Goal: Task Accomplishment & Management: Use online tool/utility

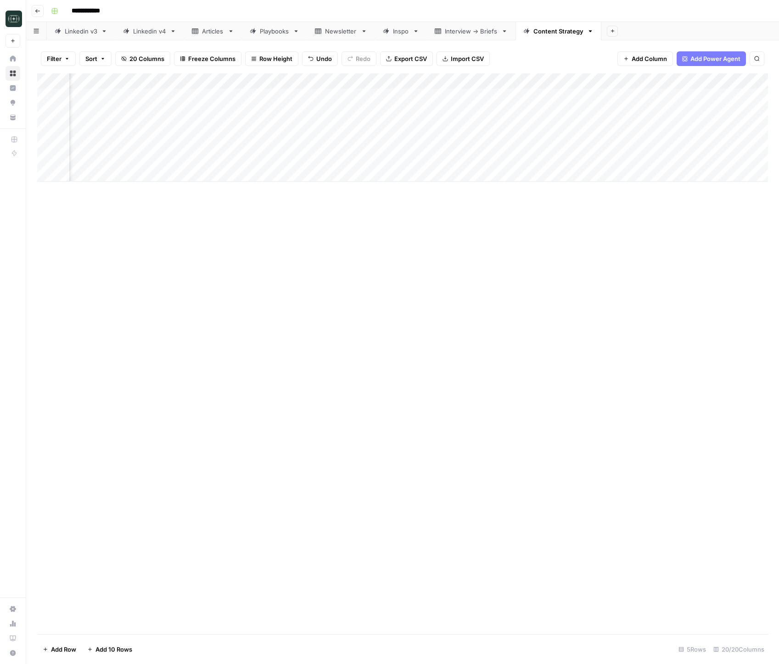
scroll to position [0, 1229]
drag, startPoint x: 159, startPoint y: 402, endPoint x: 142, endPoint y: 400, distance: 16.6
click at [158, 402] on div "Add Column" at bounding box center [402, 353] width 730 height 561
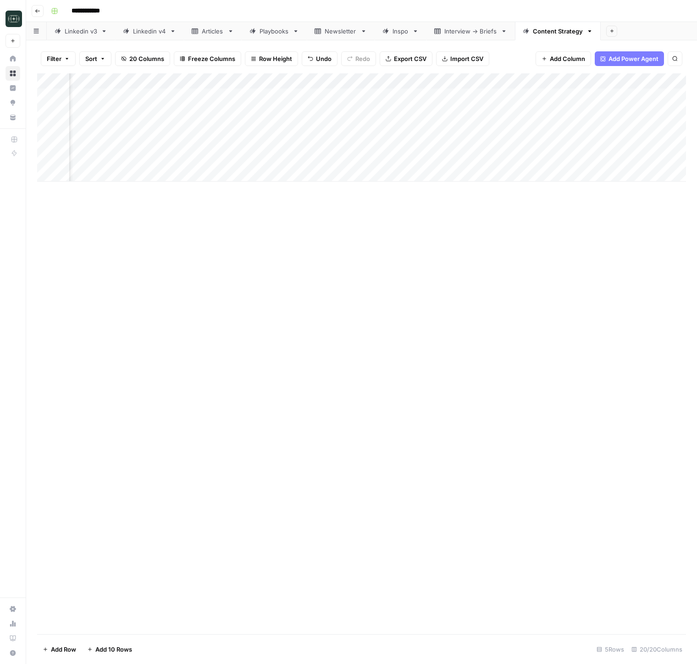
scroll to position [0, 1321]
click at [543, 144] on div "Add Column" at bounding box center [361, 127] width 649 height 108
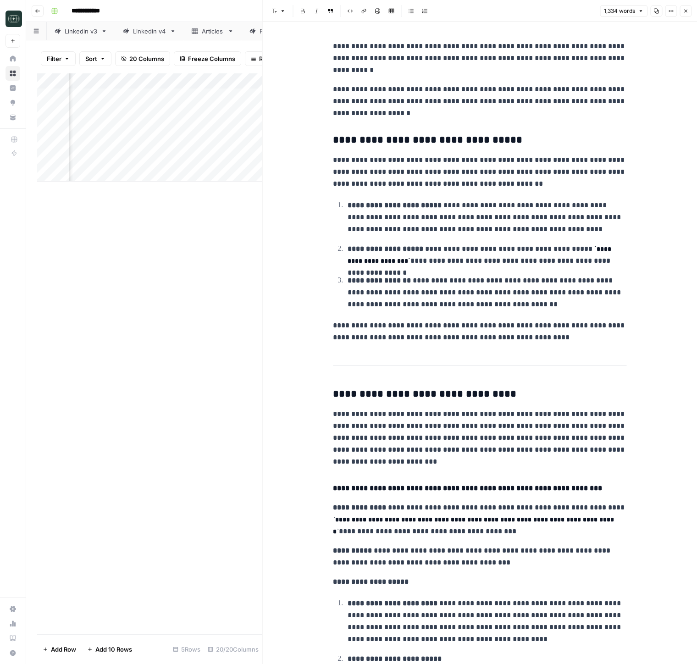
click at [555, 177] on p "**********" at bounding box center [480, 172] width 294 height 36
type input "adam"
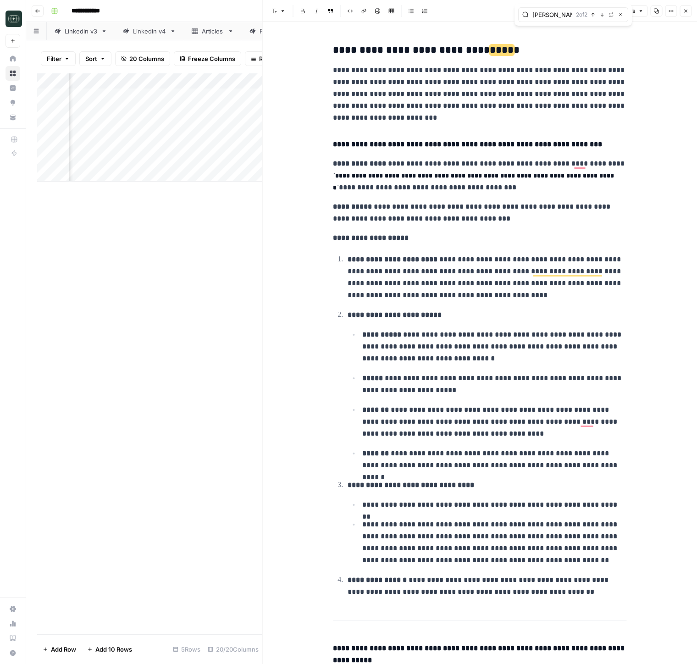
scroll to position [357, 0]
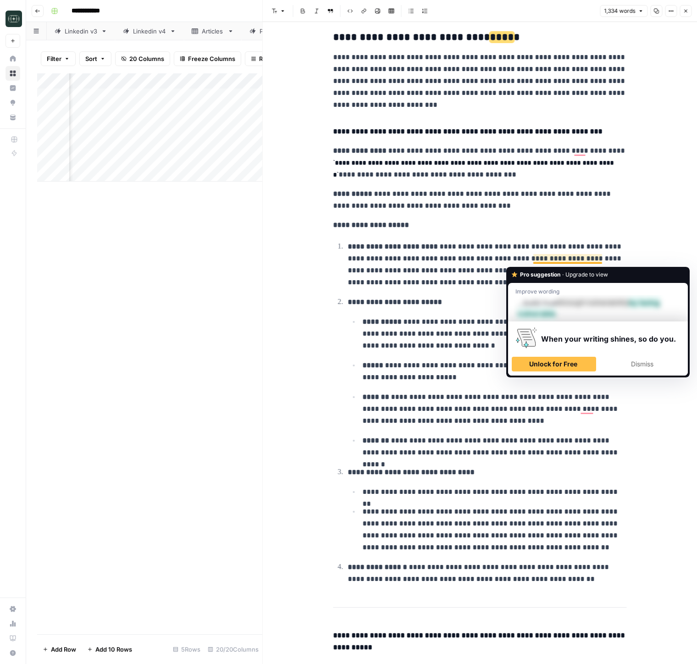
click at [542, 261] on p "**********" at bounding box center [487, 265] width 279 height 48
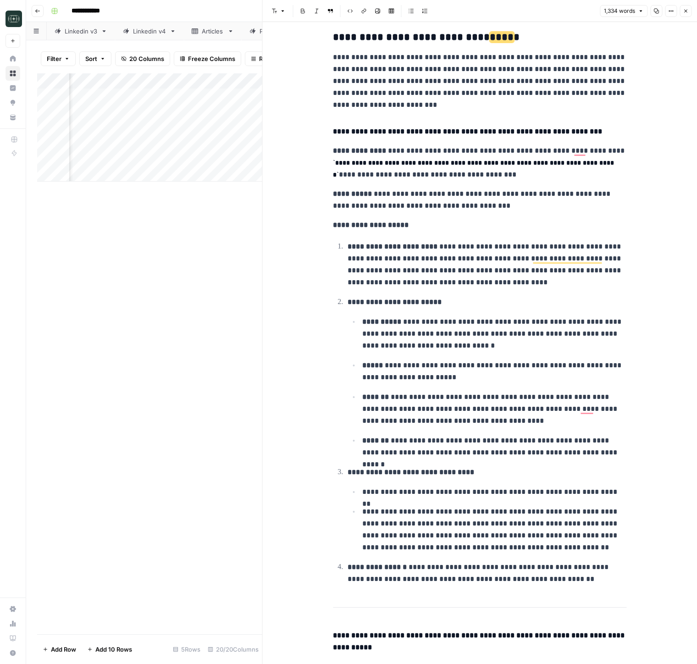
click at [470, 230] on p "**********" at bounding box center [480, 225] width 294 height 12
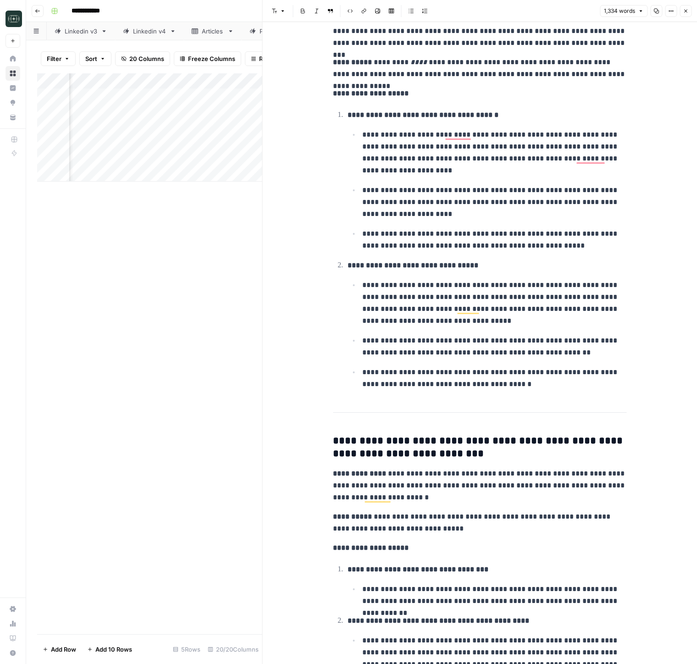
scroll to position [1430, 0]
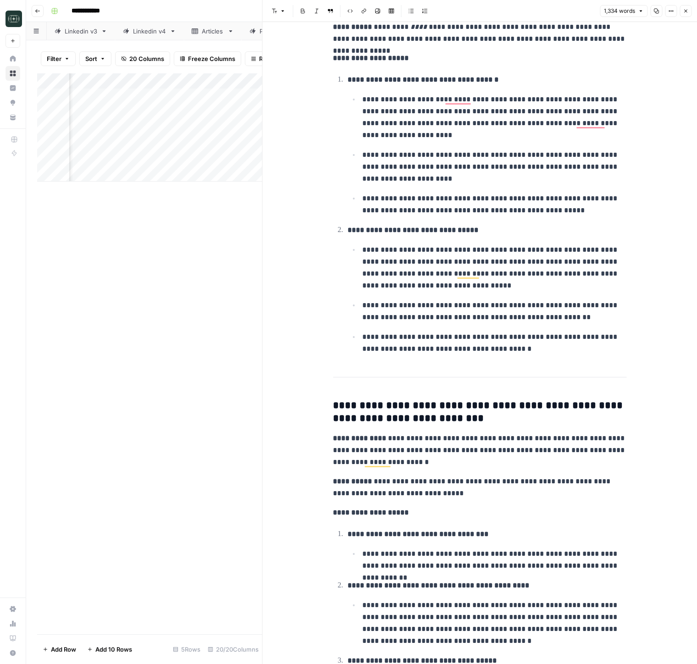
click at [683, 13] on icon "button" at bounding box center [686, 11] width 6 height 6
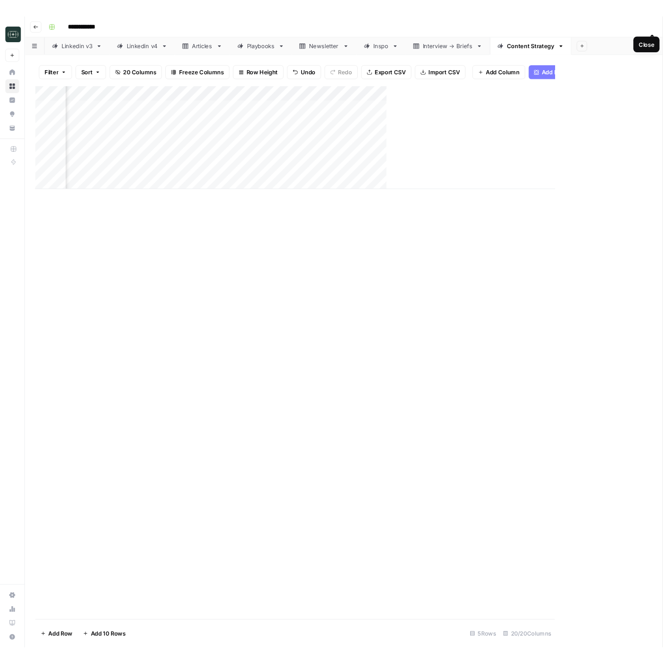
scroll to position [0, 1310]
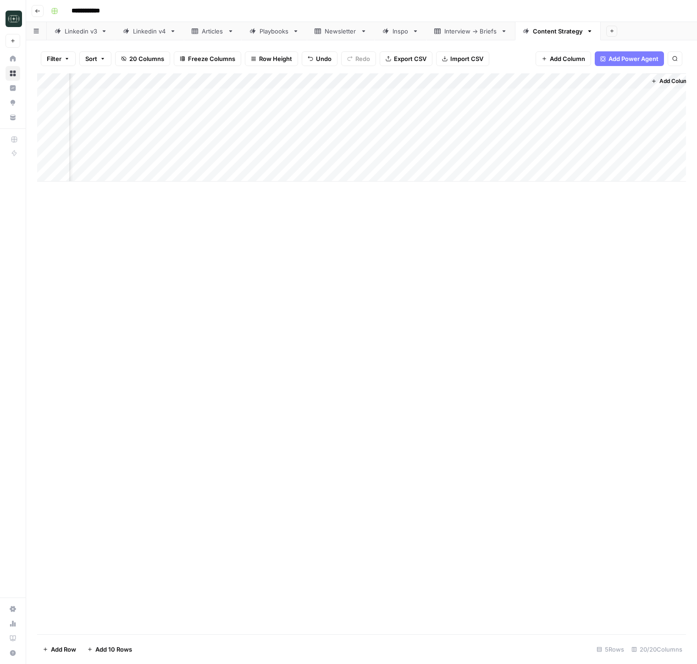
click at [461, 82] on div "Add Column" at bounding box center [361, 127] width 649 height 108
click at [550, 278] on div "Add Column" at bounding box center [361, 353] width 649 height 561
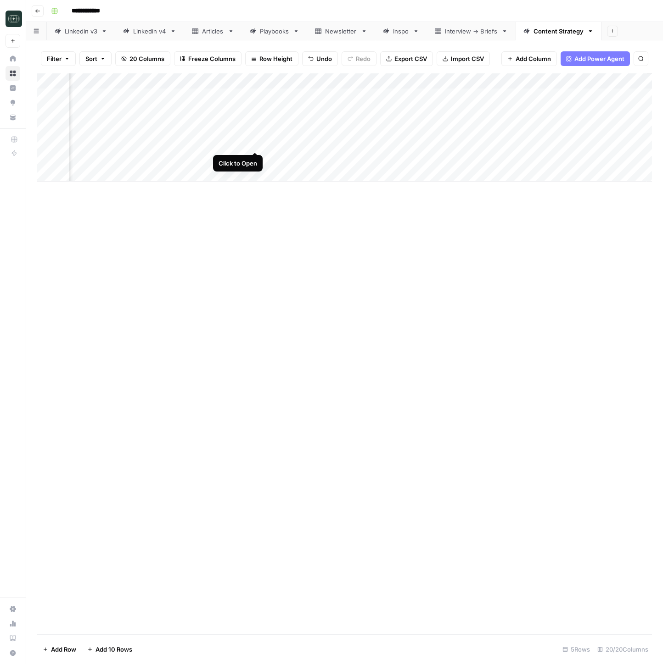
click at [259, 144] on div "Add Column" at bounding box center [344, 127] width 614 height 108
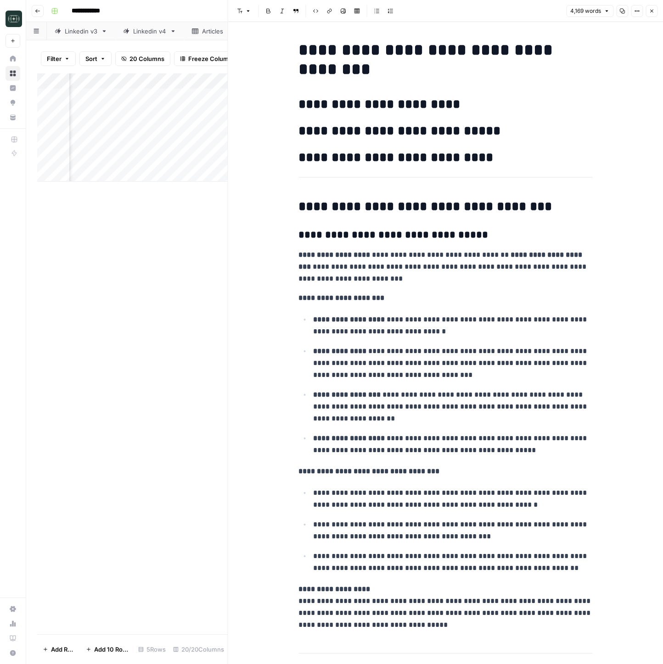
type input "adam"
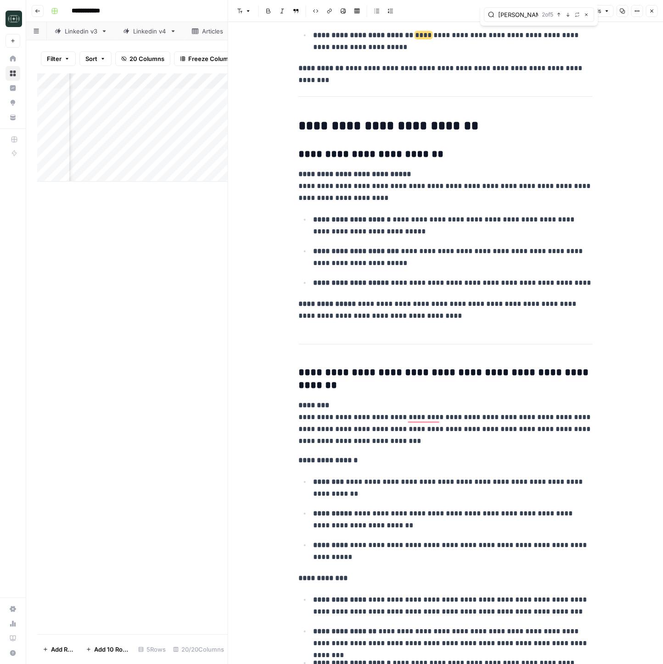
click at [584, 15] on button "Close" at bounding box center [585, 14] width 7 height 7
click at [650, 14] on button "Close" at bounding box center [651, 11] width 12 height 12
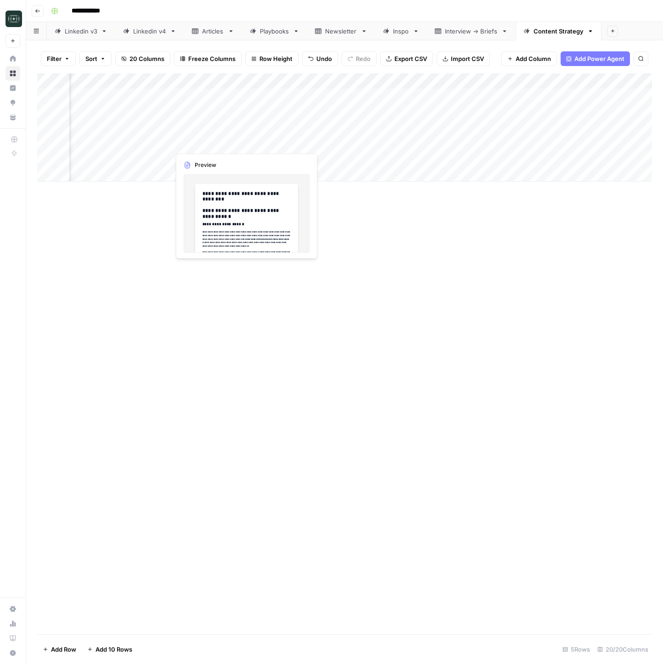
scroll to position [0, 753]
click at [279, 145] on div "Add Column" at bounding box center [344, 127] width 614 height 108
click at [275, 145] on div "Add Column" at bounding box center [344, 127] width 614 height 108
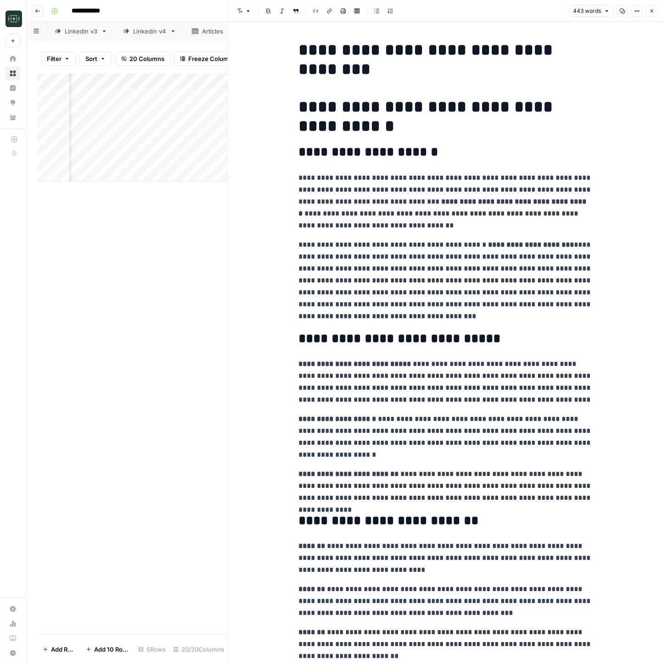
click at [413, 169] on div "**********" at bounding box center [445, 442] width 305 height 811
type input "adam"
click at [647, 9] on button "Close" at bounding box center [651, 11] width 12 height 12
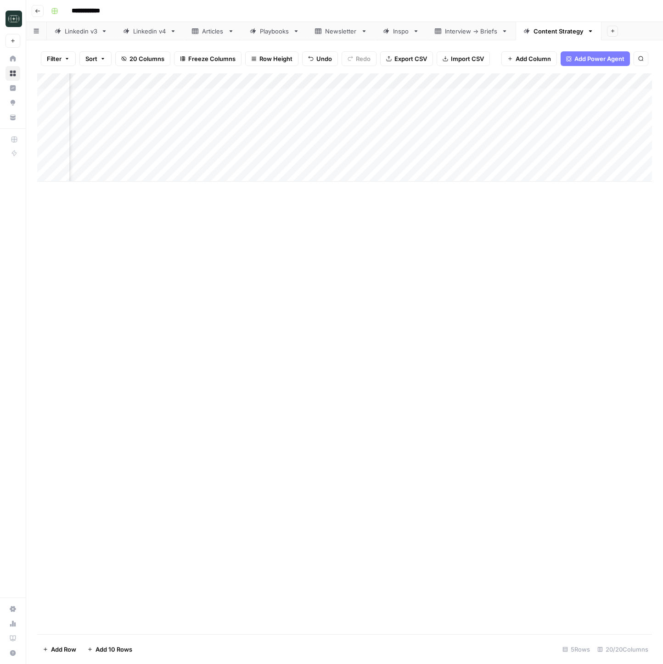
click at [470, 80] on div "Add Column" at bounding box center [344, 127] width 614 height 108
click at [439, 193] on span "View History" at bounding box center [450, 196] width 80 height 9
click at [470, 83] on div "Add Column" at bounding box center [344, 127] width 614 height 108
click at [425, 172] on span "Edit Workflow" at bounding box center [450, 171] width 80 height 9
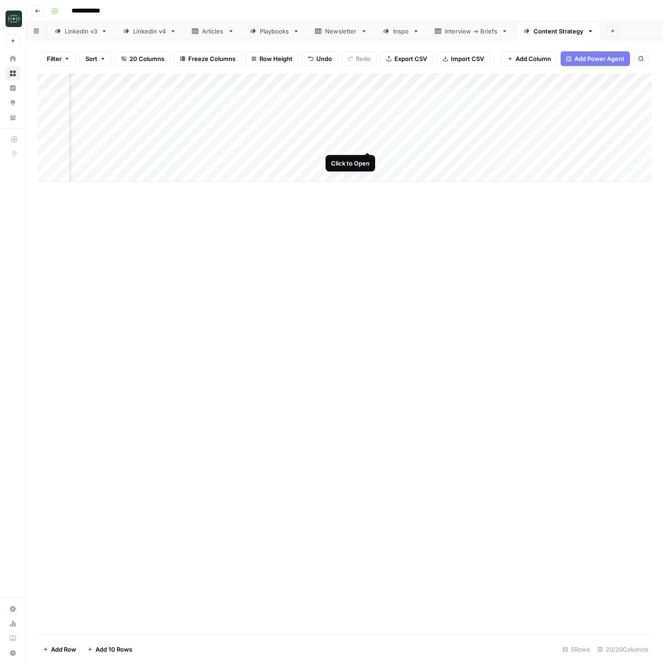
click at [357, 145] on div "Add Column" at bounding box center [344, 127] width 614 height 108
click at [410, 145] on div "Add Column" at bounding box center [344, 127] width 614 height 108
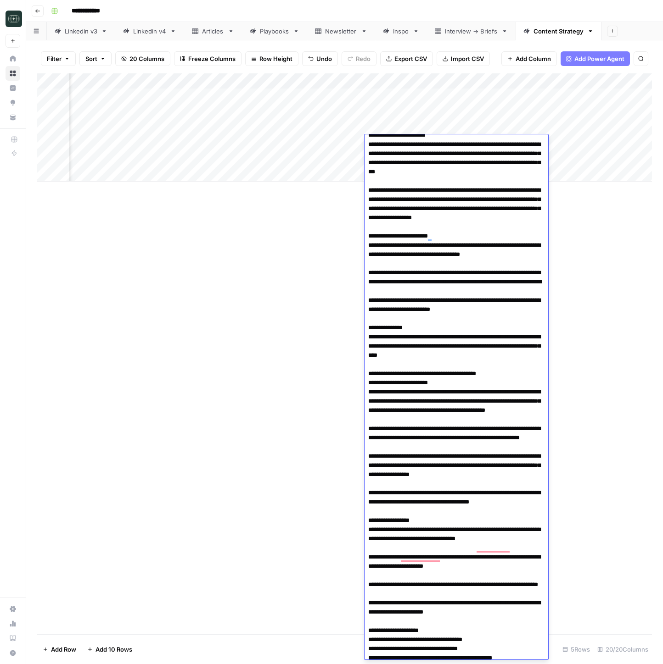
scroll to position [0, 0]
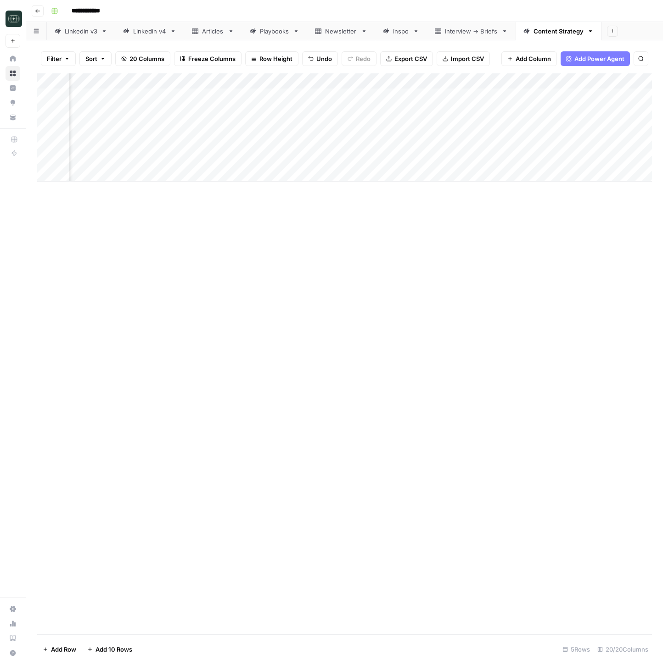
click at [575, 372] on div "Add Column" at bounding box center [344, 353] width 614 height 561
click at [190, 140] on div "Add Column" at bounding box center [344, 127] width 614 height 108
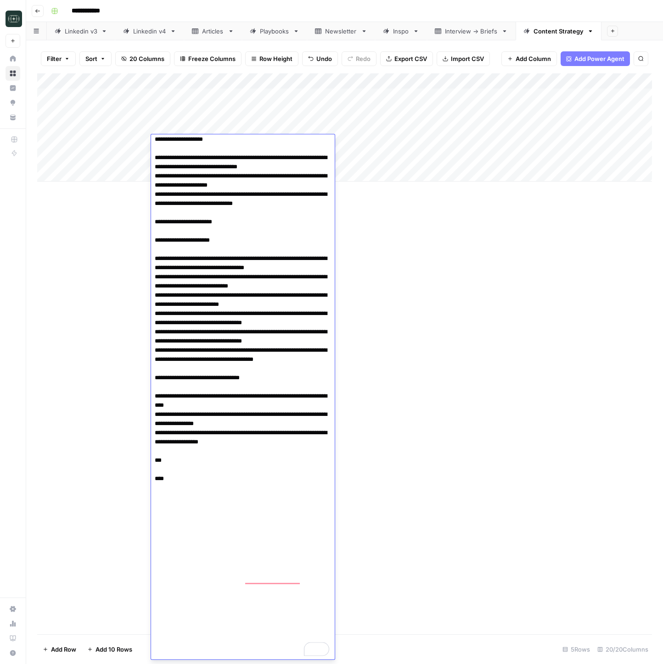
scroll to position [2005, 0]
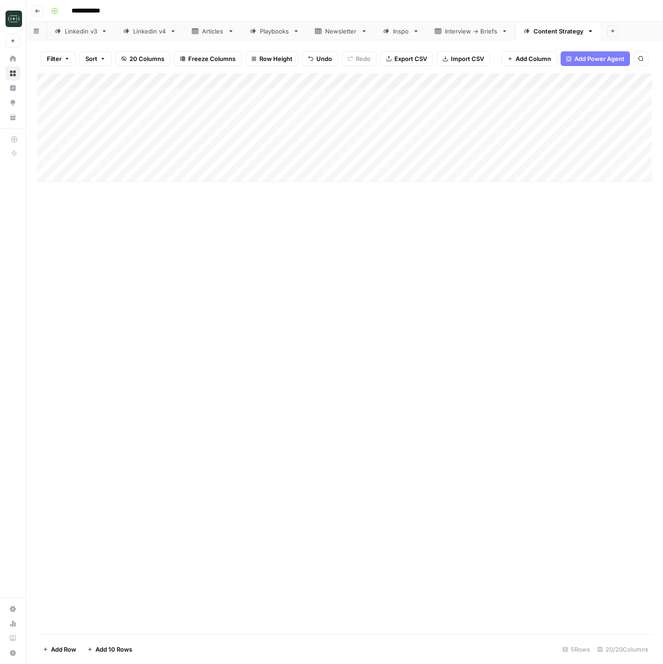
click at [440, 294] on div "Add Column" at bounding box center [344, 353] width 614 height 561
click at [457, 146] on div "Add Column" at bounding box center [344, 127] width 614 height 108
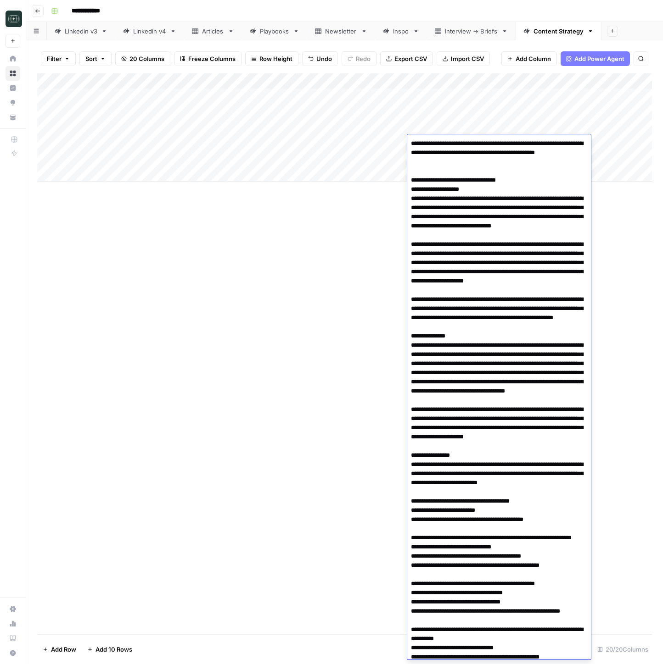
scroll to position [692, 0]
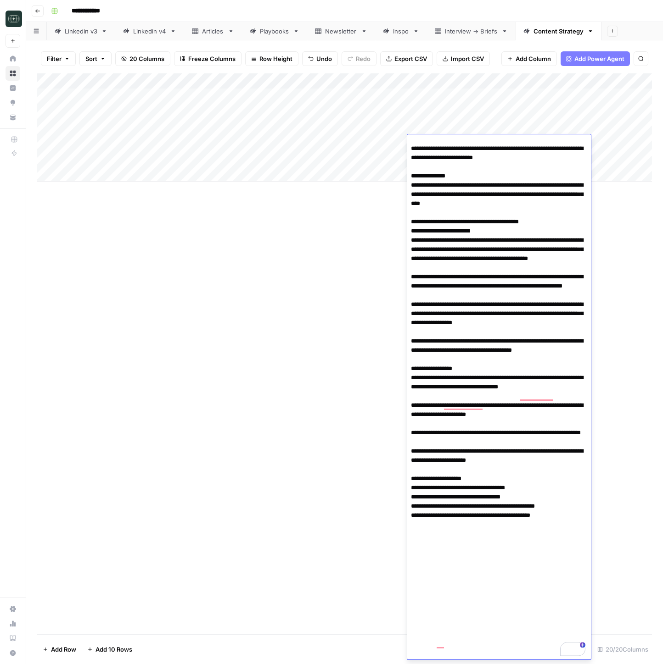
drag, startPoint x: 285, startPoint y: 250, endPoint x: 415, endPoint y: 143, distance: 167.6
click at [290, 245] on div "Add Column" at bounding box center [344, 353] width 614 height 561
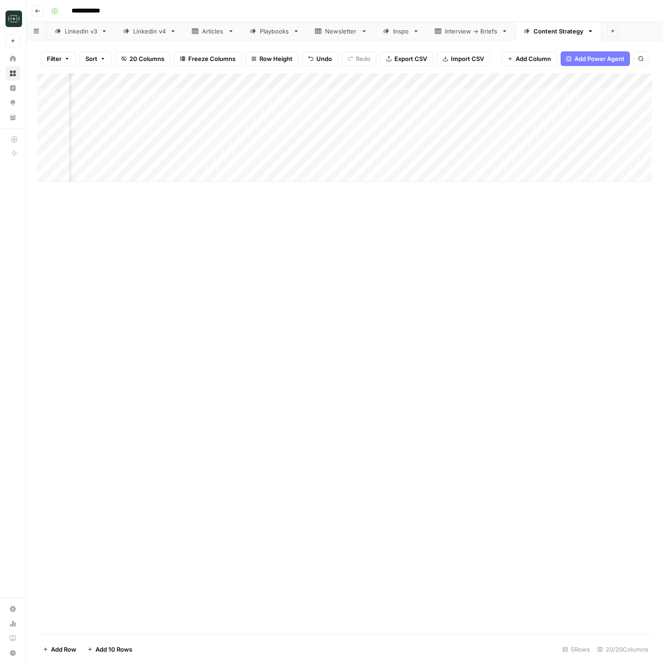
scroll to position [0, 290]
click at [435, 142] on div "Add Column" at bounding box center [344, 127] width 614 height 108
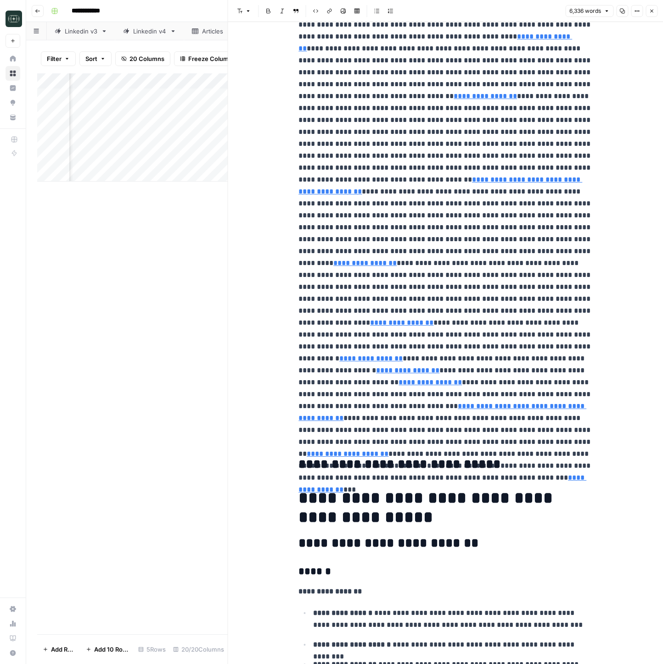
scroll to position [1504, 0]
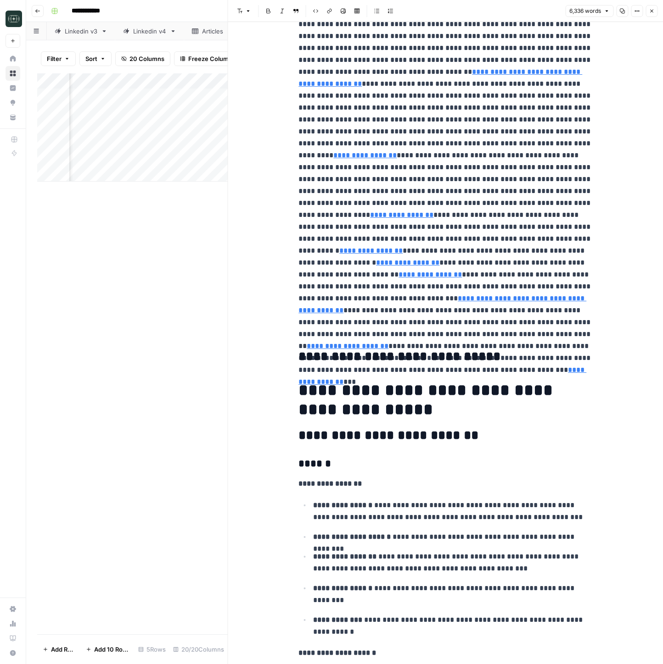
click at [652, 13] on icon "button" at bounding box center [651, 11] width 6 height 6
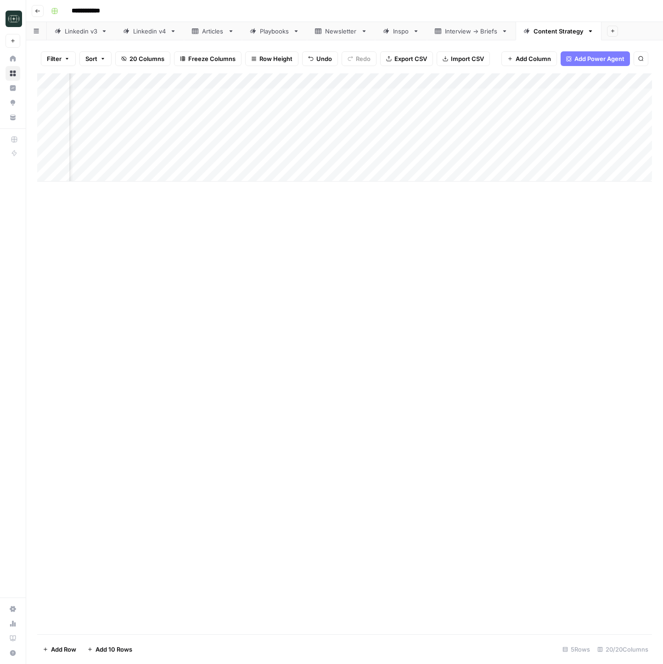
scroll to position [0, 510]
click at [524, 145] on div "Add Column" at bounding box center [344, 127] width 614 height 108
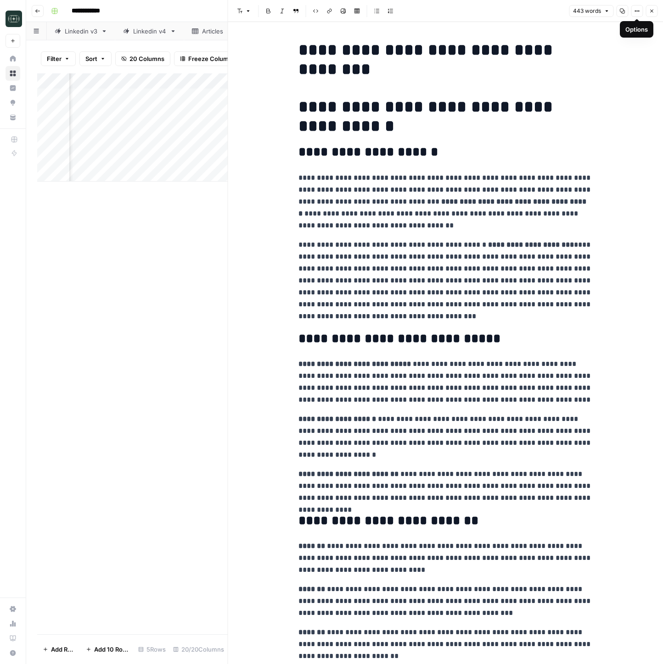
click at [653, 11] on icon "button" at bounding box center [651, 11] width 6 height 6
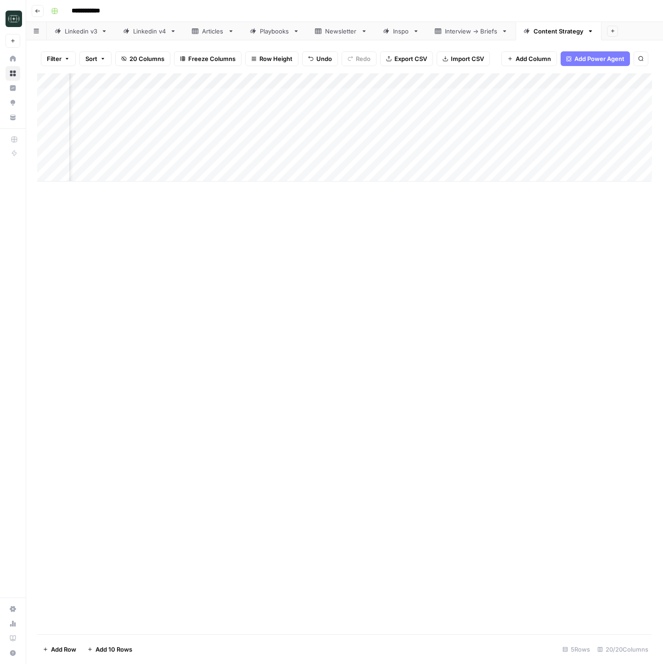
scroll to position [0, 693]
click at [594, 145] on div "Add Column" at bounding box center [344, 127] width 614 height 108
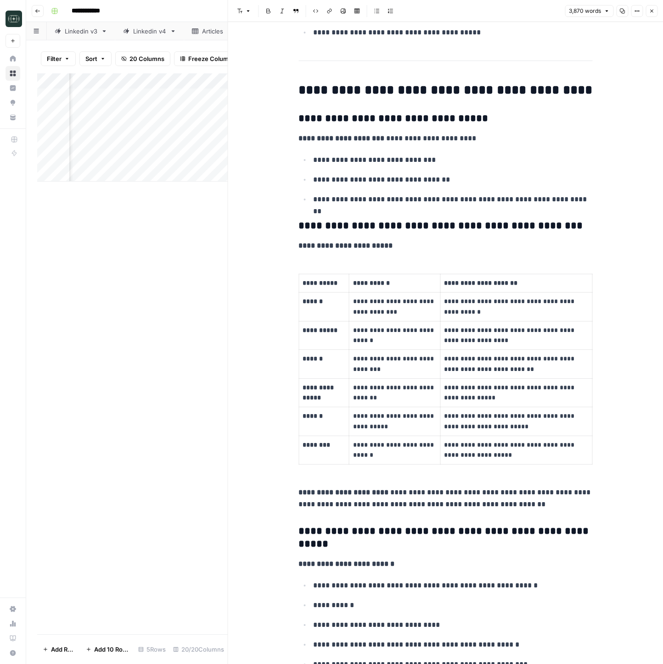
scroll to position [2058, 0]
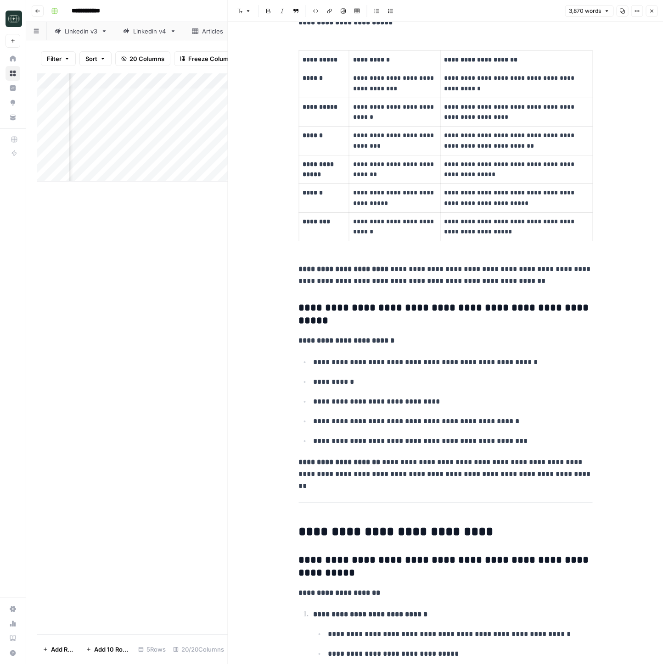
click at [527, 428] on li "**********" at bounding box center [451, 421] width 282 height 12
type input "adam"
click at [589, 16] on button "Close" at bounding box center [585, 14] width 7 height 7
click at [647, 12] on button "Close" at bounding box center [651, 11] width 12 height 12
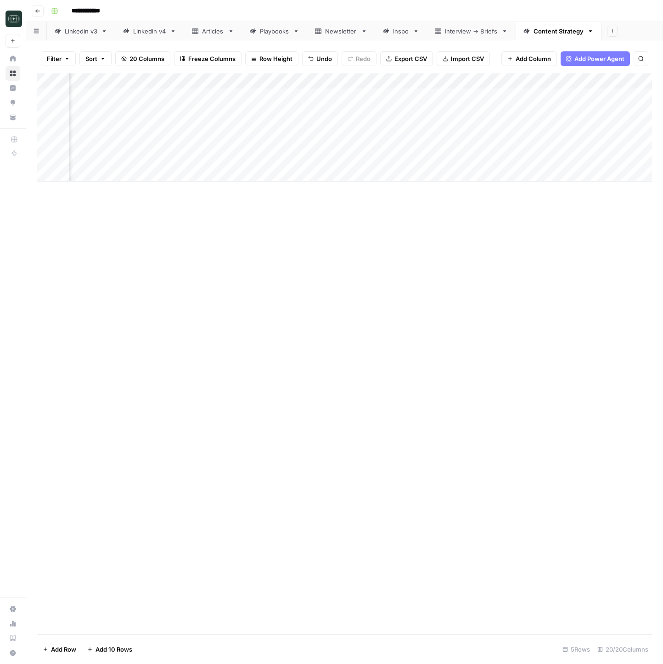
scroll to position [0, 854]
click at [518, 145] on div "Add Column" at bounding box center [344, 127] width 614 height 108
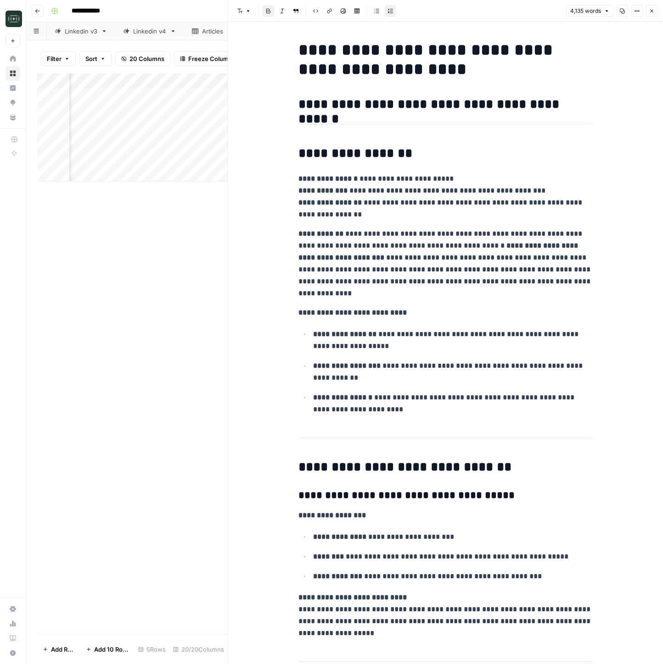
click at [525, 185] on p "**********" at bounding box center [445, 197] width 294 height 48
type input "adam"
click at [656, 9] on button "Close" at bounding box center [651, 11] width 12 height 12
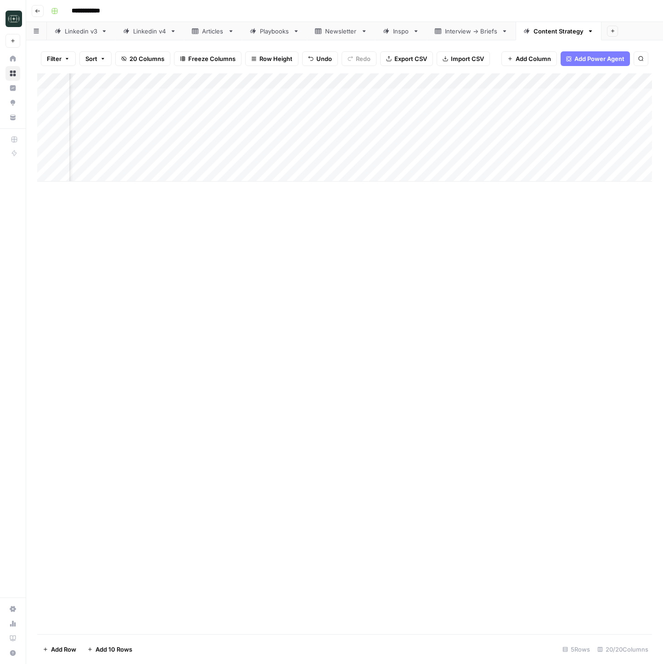
click at [370, 82] on div "Add Column" at bounding box center [344, 127] width 614 height 108
click at [339, 170] on span "Edit Workflow" at bounding box center [349, 171] width 80 height 9
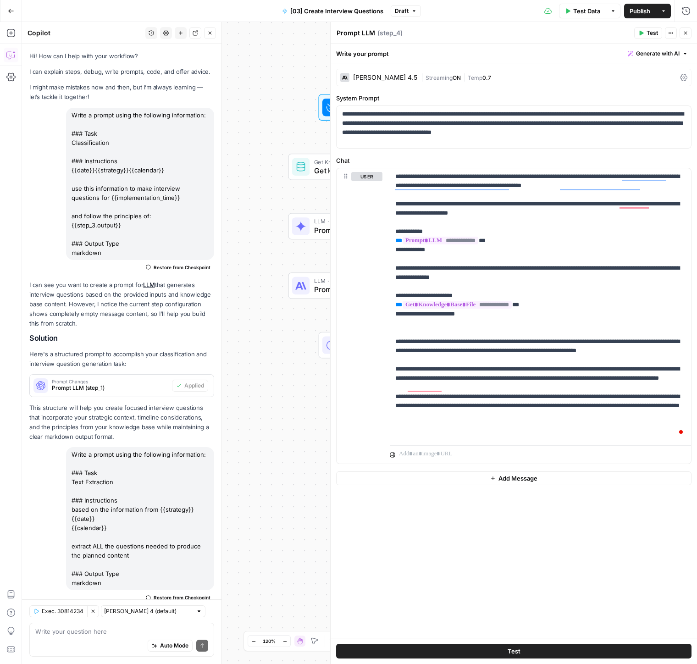
scroll to position [682, 0]
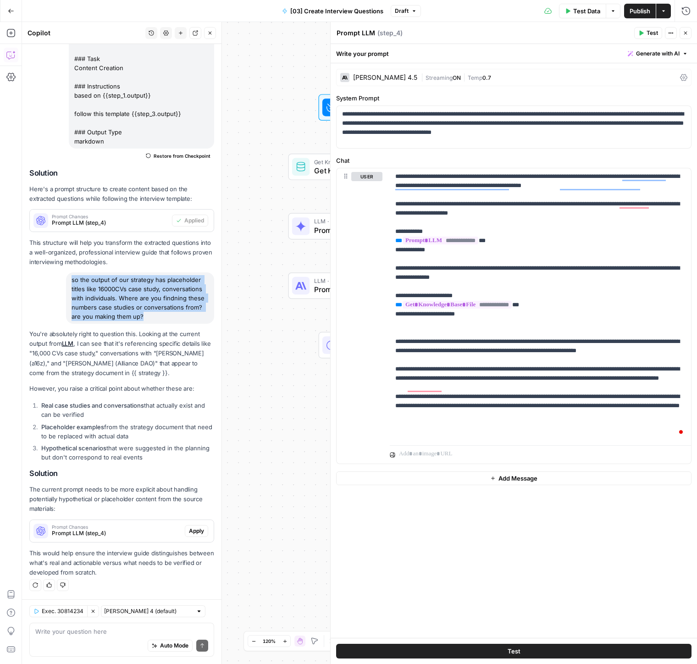
click at [685, 35] on icon "button" at bounding box center [686, 33] width 6 height 6
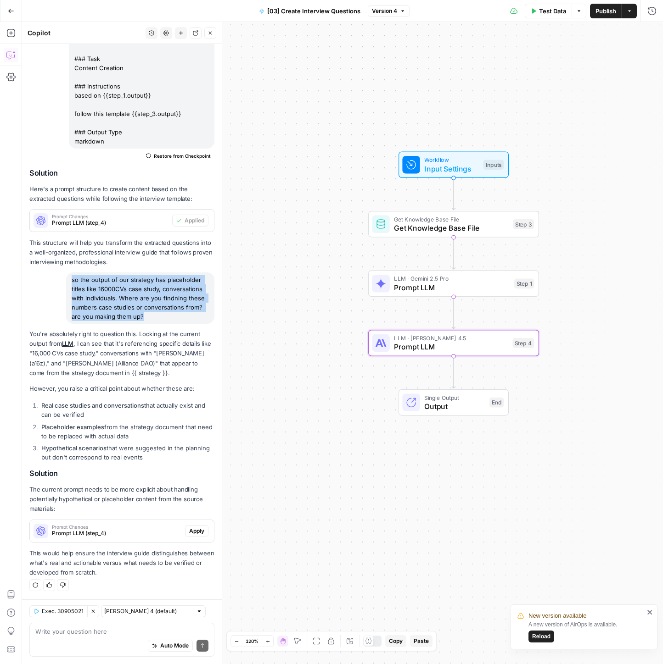
click at [201, 533] on span "Apply" at bounding box center [196, 531] width 15 height 8
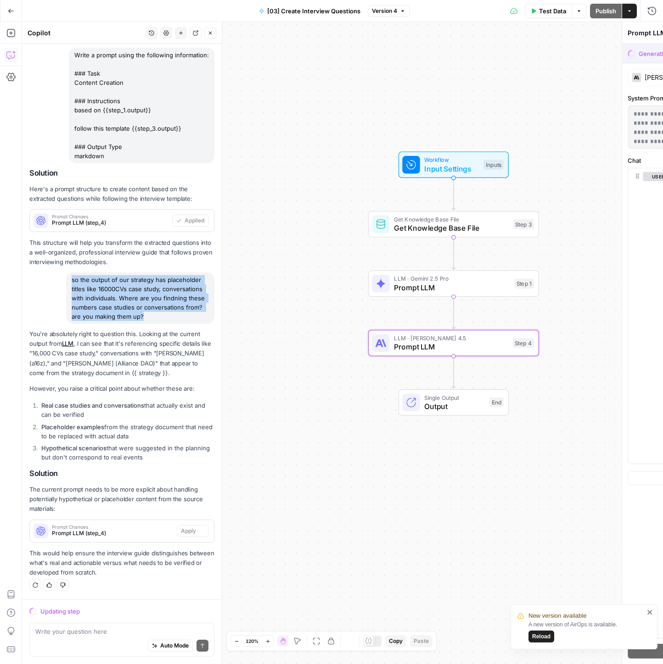
scroll to position [638, 0]
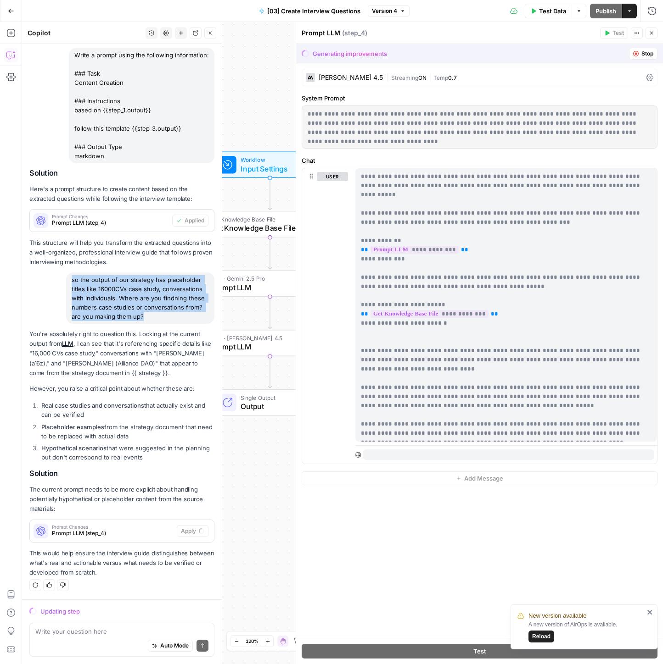
click at [649, 613] on icon "close" at bounding box center [650, 612] width 6 height 7
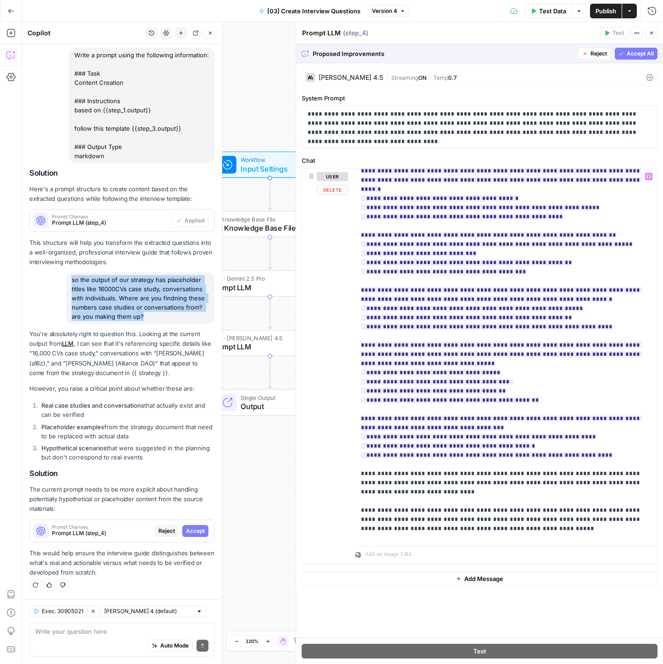
scroll to position [193, 0]
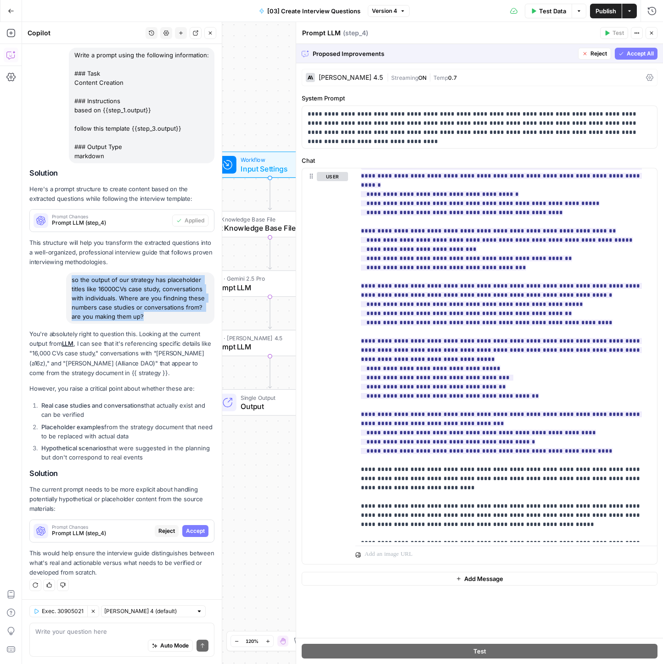
click at [626, 54] on span "Accept All" at bounding box center [639, 54] width 27 height 8
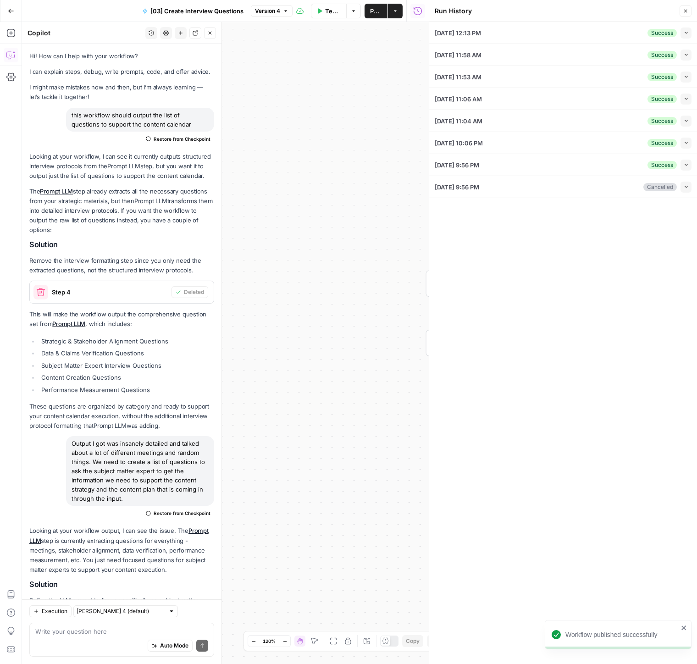
scroll to position [348, 0]
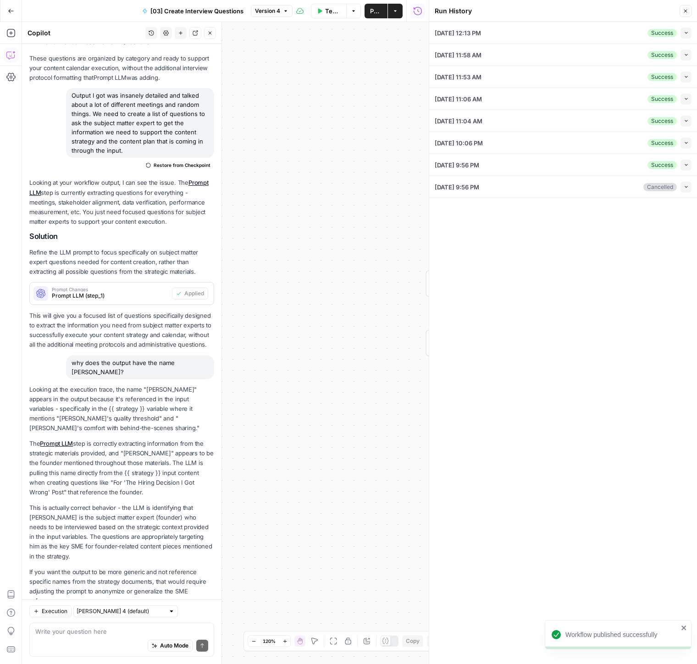
click at [694, 28] on li "10/08/25 at 12:13 PM Success Collapse Date (Optional) Mon Oct 06 2025 00:00:00 …" at bounding box center [563, 33] width 268 height 22
click at [687, 32] on icon "button" at bounding box center [686, 32] width 5 height 5
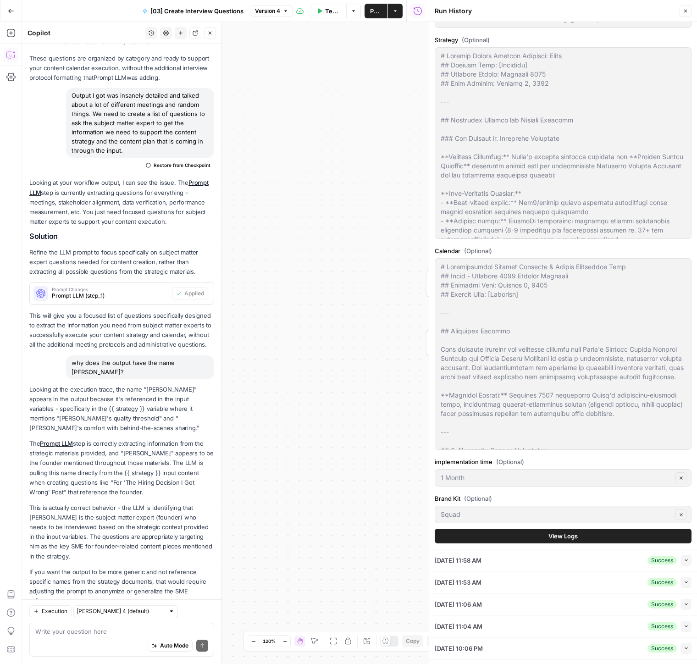
scroll to position [55, 0]
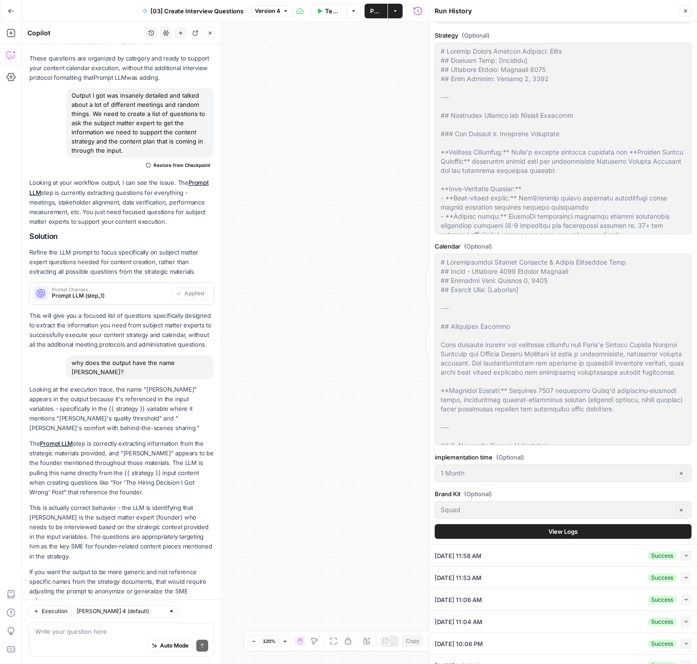
click at [568, 532] on span "View Logs" at bounding box center [563, 531] width 29 height 9
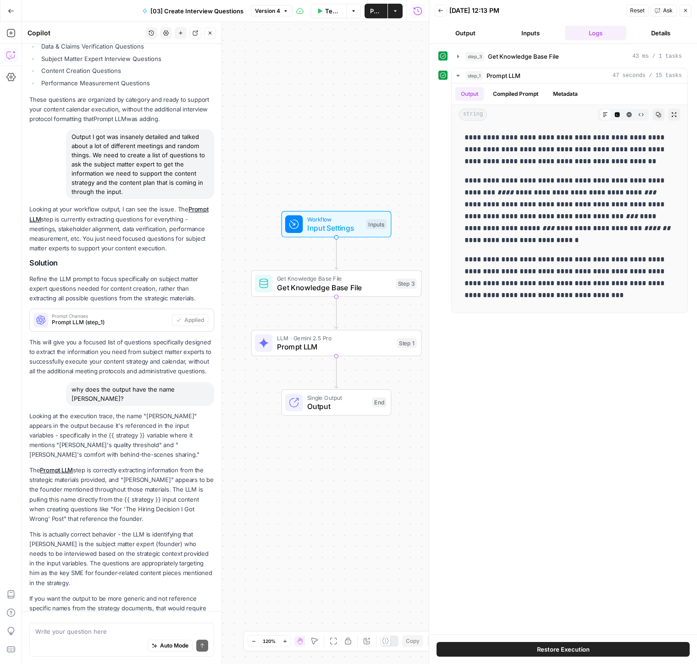
scroll to position [348, 0]
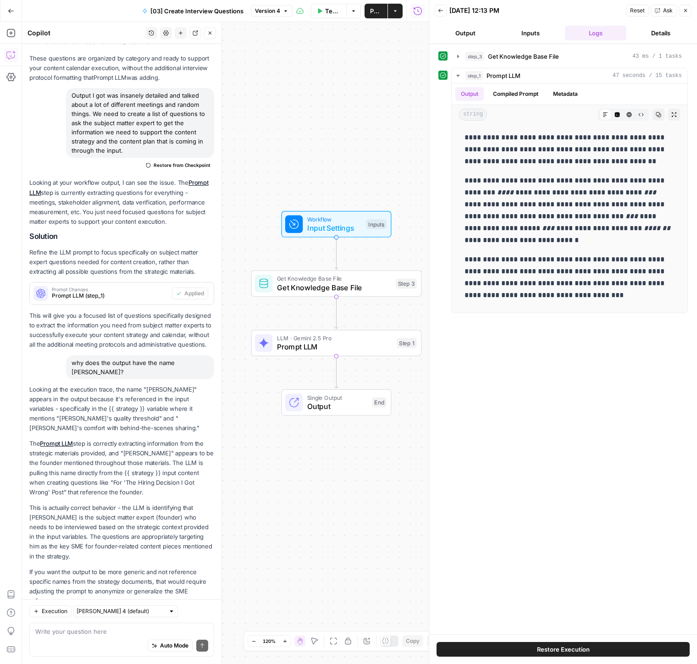
click at [62, 616] on button "Execution" at bounding box center [50, 612] width 42 height 12
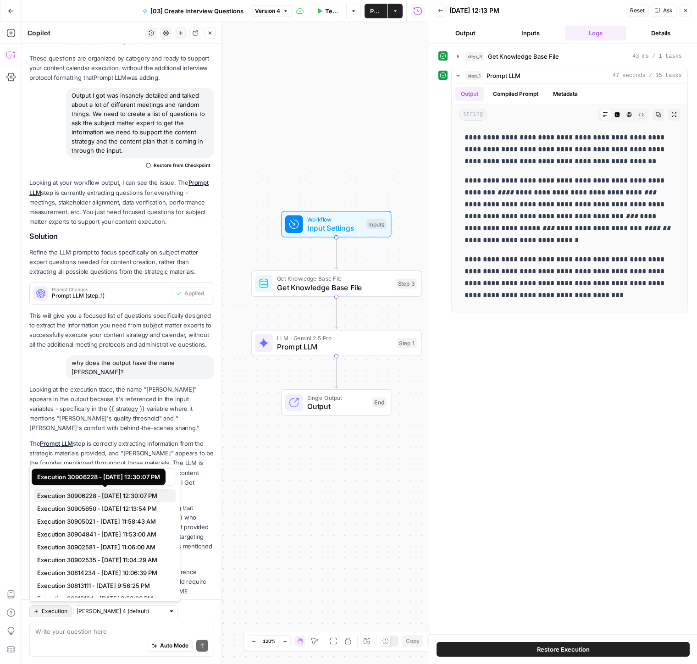
click at [74, 497] on span "Execution 30906228 - 10/8/2025, 12:30:07 PM" at bounding box center [103, 495] width 132 height 9
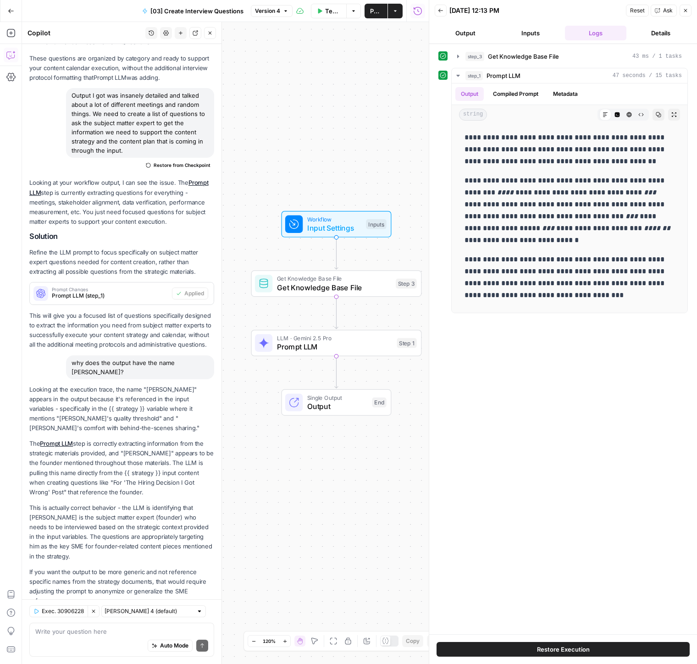
click at [144, 641] on div "Auto Mode Send" at bounding box center [121, 646] width 173 height 20
type textarea "im confused where the "adam" is coming from ?"
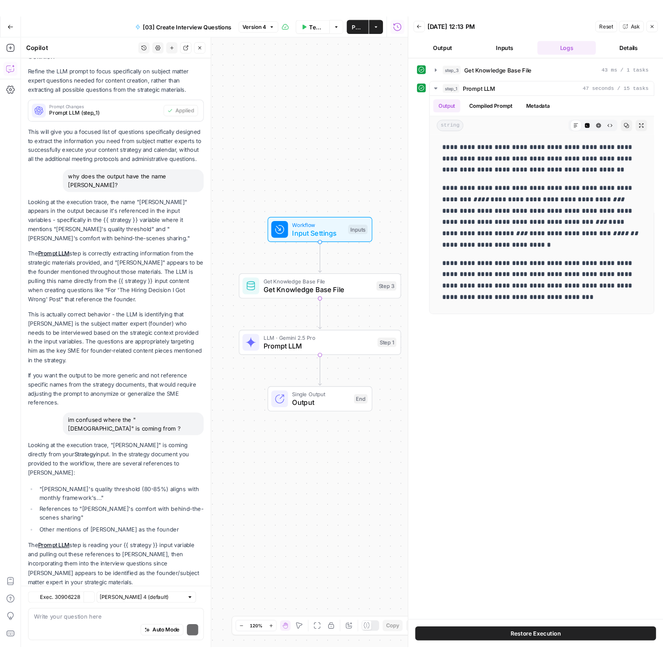
scroll to position [599, 0]
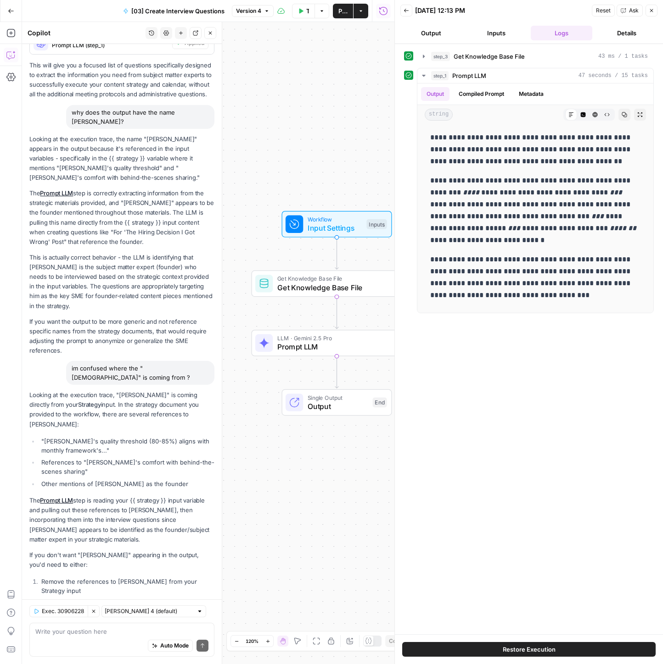
click at [124, 458] on li "References to "Adam's comfort with behind-the-scenes sharing"" at bounding box center [126, 467] width 175 height 18
click at [116, 519] on div "Looking at the execution trace, "Adam" is coming directly from your Strategy in…" at bounding box center [121, 516] width 185 height 253
click at [92, 641] on div "Auto Mode Send" at bounding box center [121, 646] width 173 height 20
click at [438, 535] on div "**********" at bounding box center [529, 339] width 250 height 581
click at [119, 480] on li "Other mentions of Adam as the founder" at bounding box center [126, 484] width 175 height 9
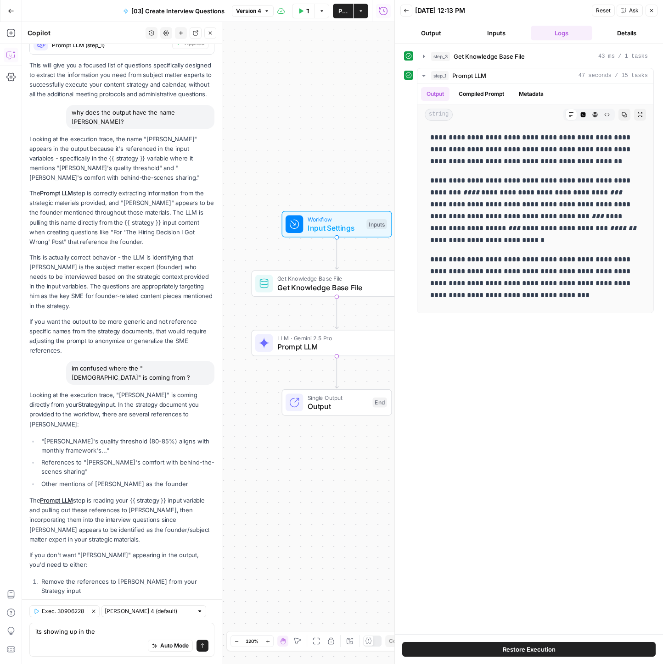
click at [63, 641] on div "Auto Mode Send" at bounding box center [121, 646] width 173 height 20
click at [103, 635] on textarea "so the input "adam"" at bounding box center [121, 631] width 173 height 9
click at [102, 634] on textarea "so the input "adam"" at bounding box center [121, 631] width 173 height 9
type textarea "so "adam" is just coming from the input?"
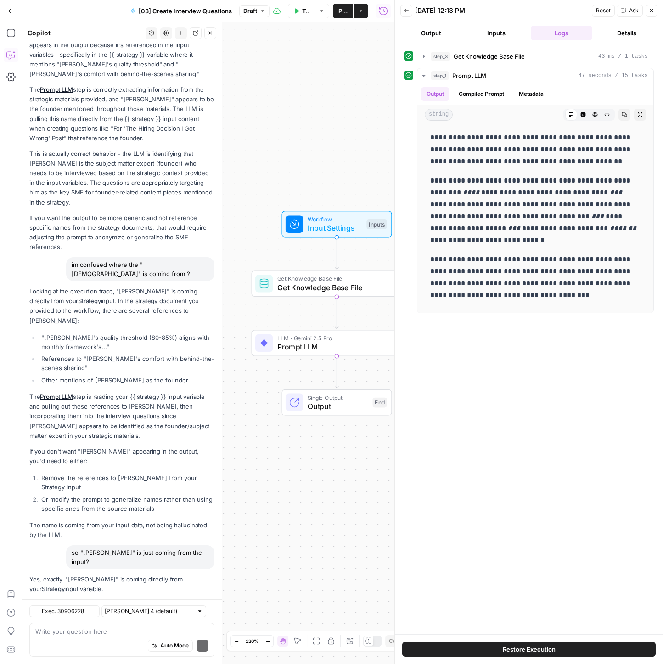
scroll to position [758, 0]
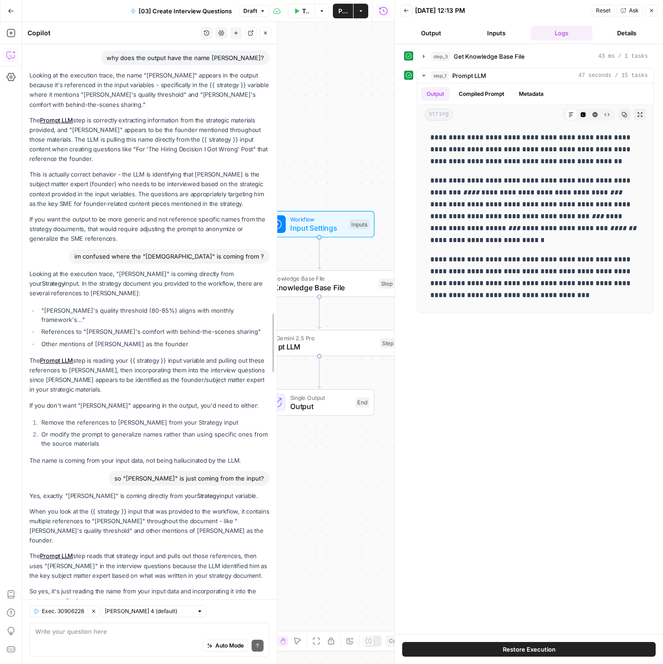
drag, startPoint x: 247, startPoint y: 520, endPoint x: 275, endPoint y: 523, distance: 28.5
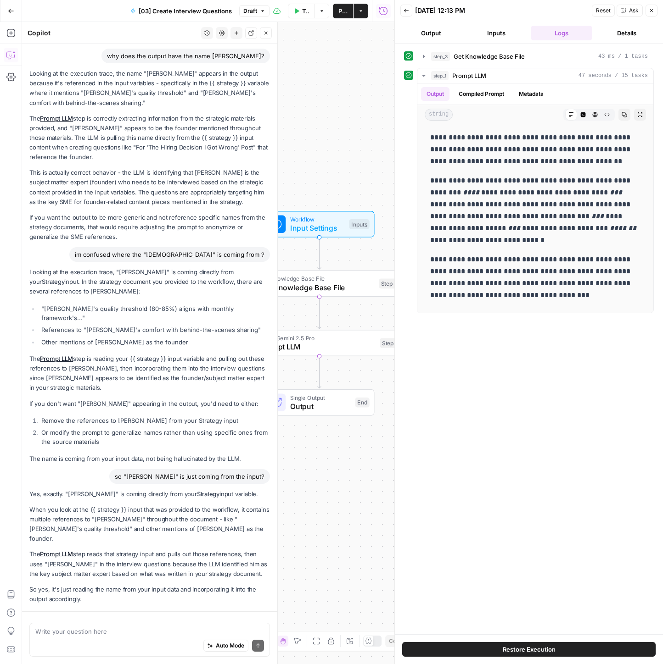
scroll to position [596, 0]
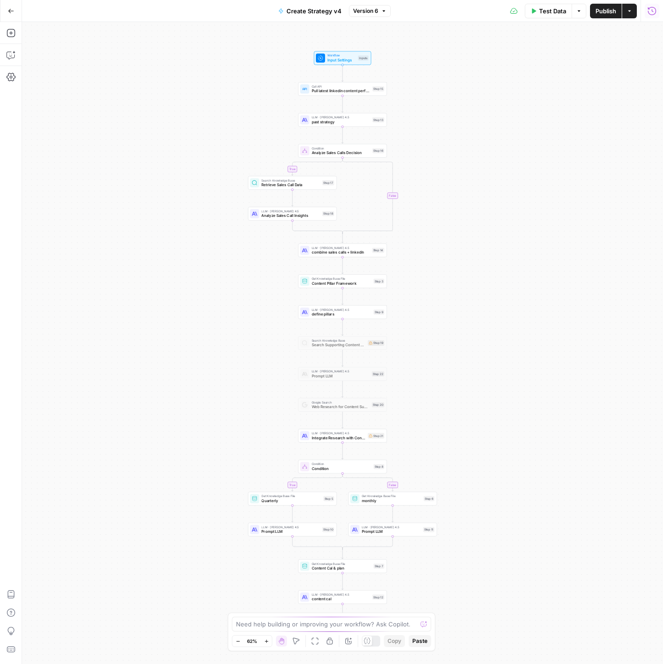
click at [653, 11] on icon "button" at bounding box center [651, 10] width 9 height 9
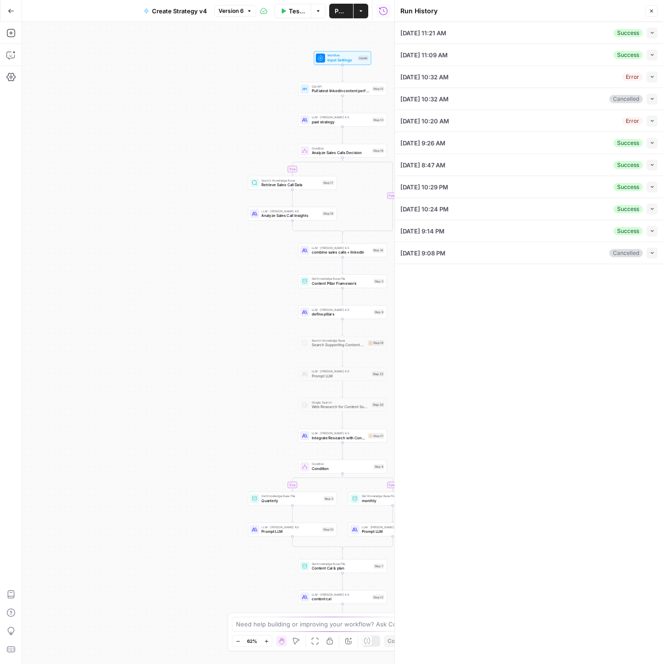
drag, startPoint x: 541, startPoint y: 35, endPoint x: 627, endPoint y: 37, distance: 86.3
click at [542, 35] on div "[DATE] 11:21 AM Success Collapse" at bounding box center [528, 33] width 257 height 22
click at [649, 33] on icon "button" at bounding box center [651, 32] width 5 height 5
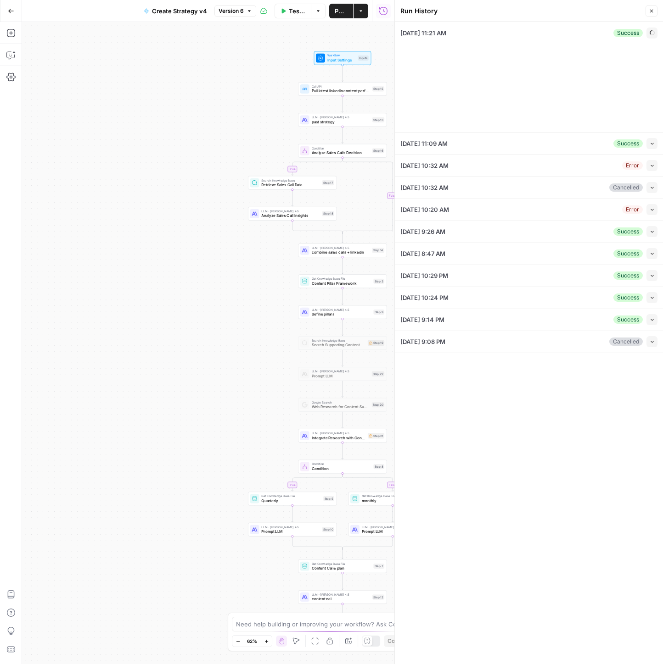
type input "RWA.xyz"
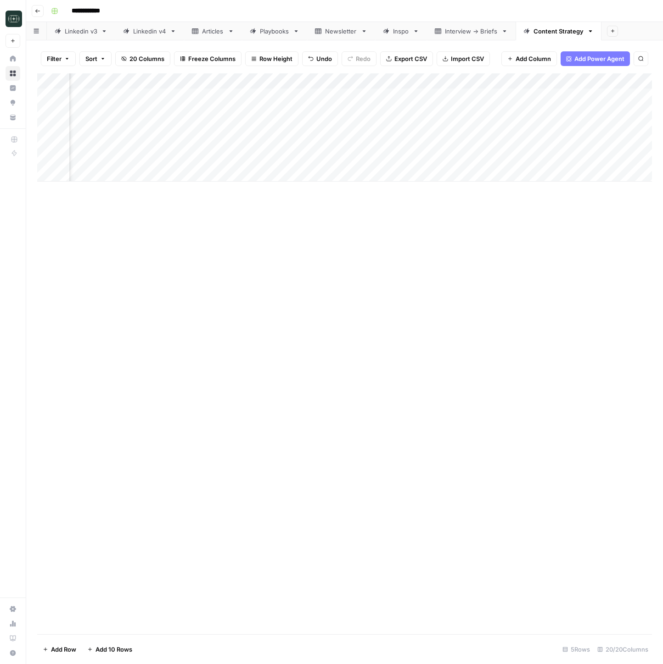
scroll to position [0, 854]
click at [368, 144] on div "Add Column" at bounding box center [344, 127] width 614 height 108
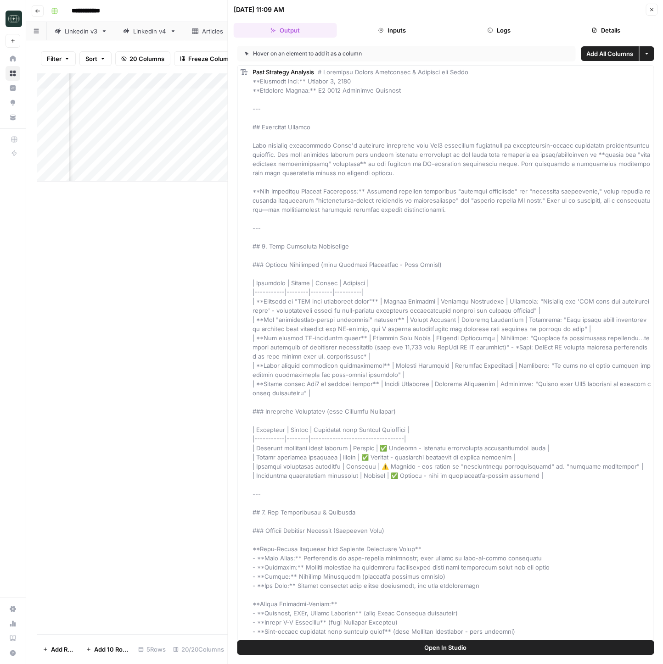
click at [490, 28] on icon "button" at bounding box center [490, 31] width 6 height 6
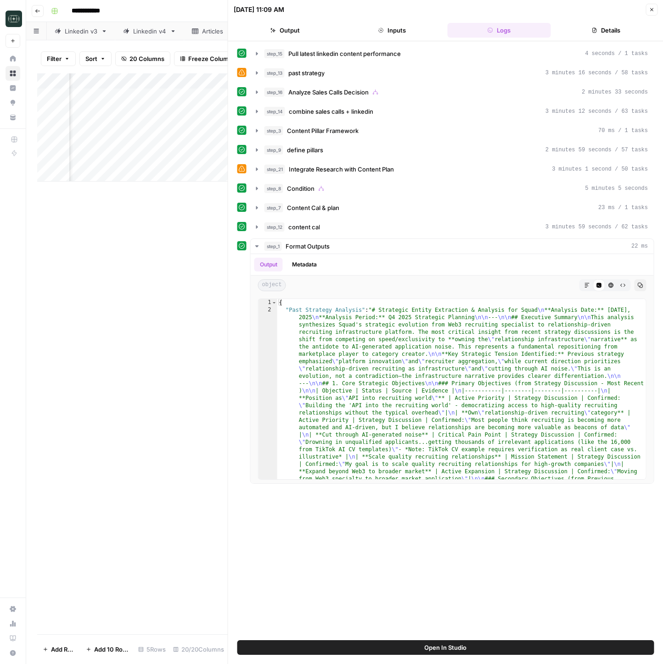
click at [408, 35] on button "Inputs" at bounding box center [391, 30] width 103 height 15
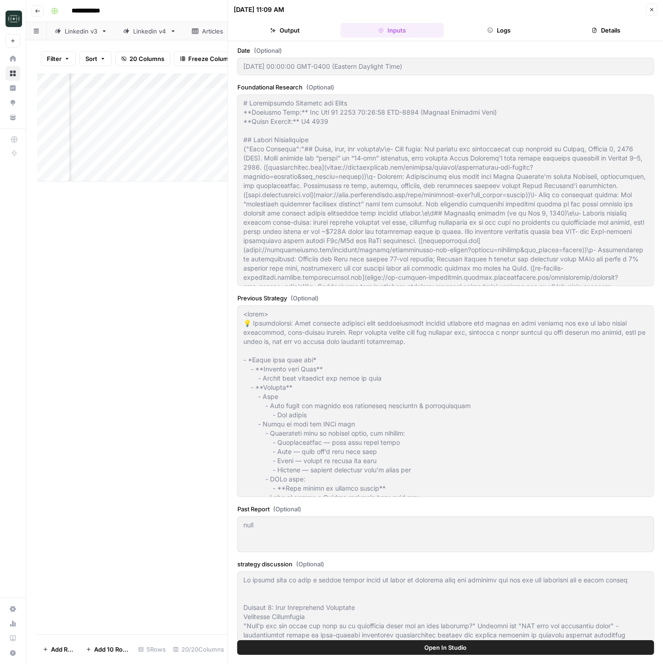
click at [295, 28] on button "Output" at bounding box center [285, 30] width 103 height 15
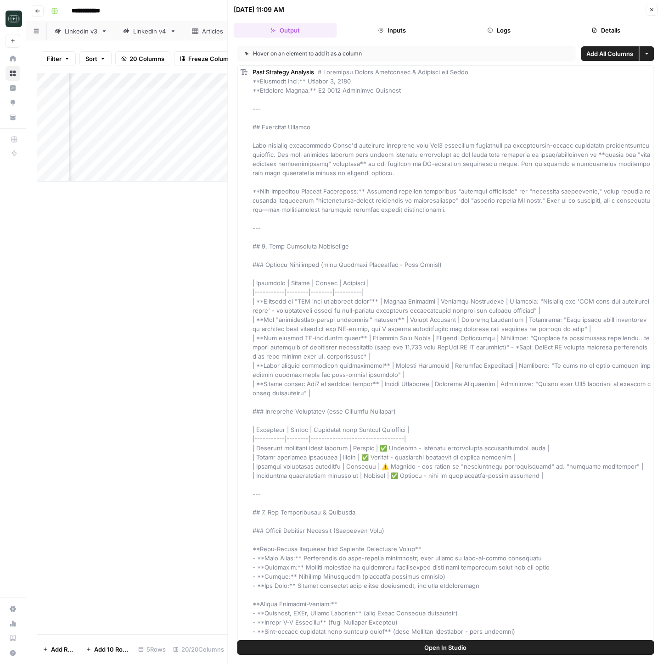
click at [490, 27] on button "Logs" at bounding box center [498, 30] width 103 height 15
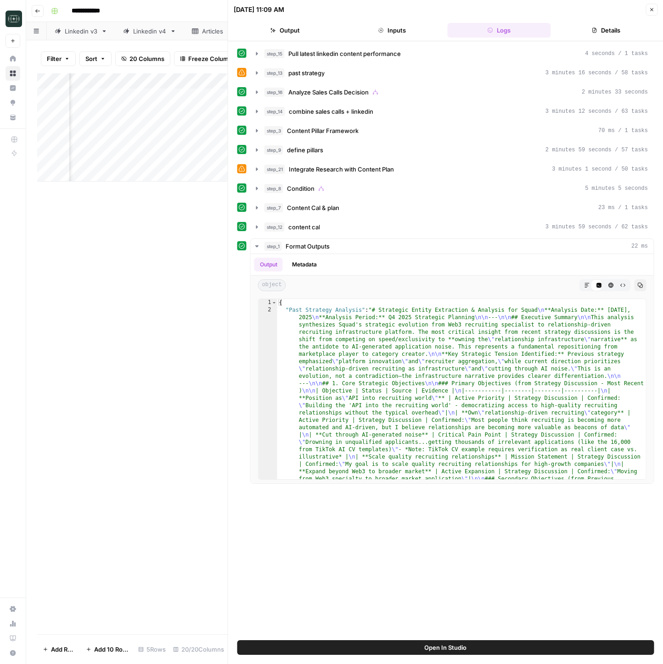
click at [406, 30] on button "Inputs" at bounding box center [391, 30] width 103 height 15
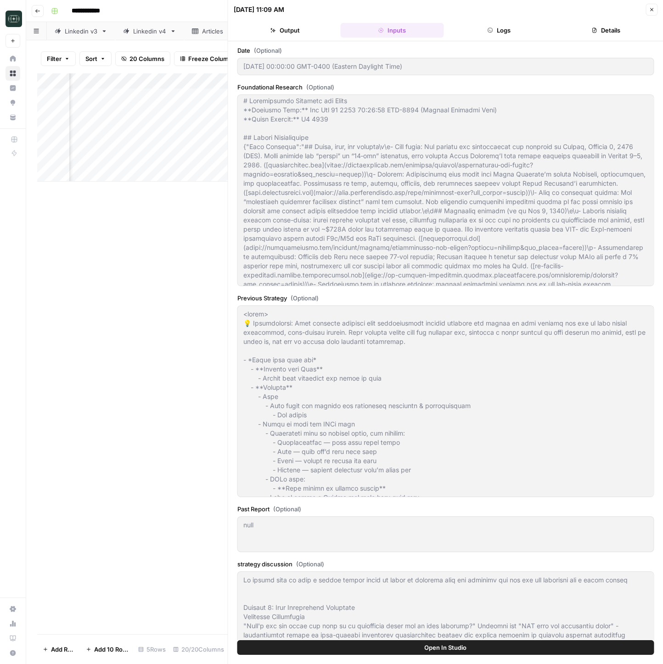
click at [648, 12] on icon "button" at bounding box center [651, 10] width 6 height 6
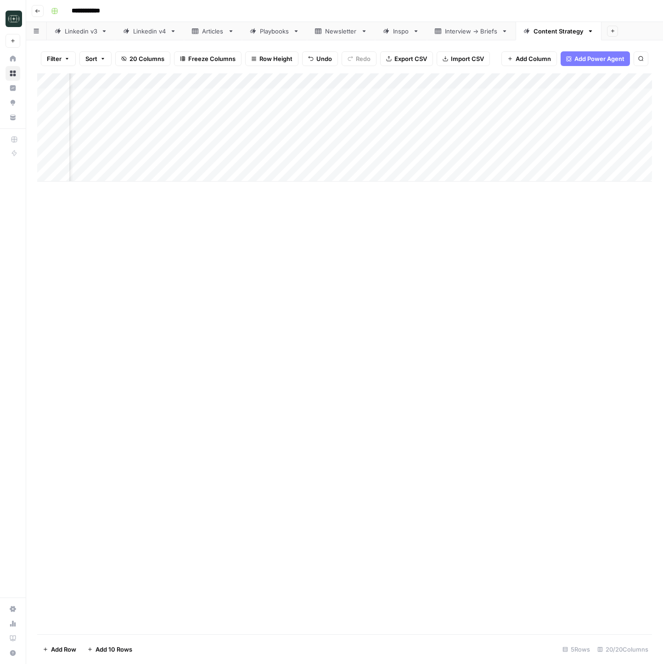
click at [371, 82] on div "Add Column" at bounding box center [344, 127] width 614 height 108
click at [344, 172] on span "Edit Workflow" at bounding box center [349, 171] width 80 height 9
click at [380, 143] on div "Add Column" at bounding box center [344, 127] width 614 height 108
click at [370, 143] on div "Add Column" at bounding box center [344, 127] width 614 height 108
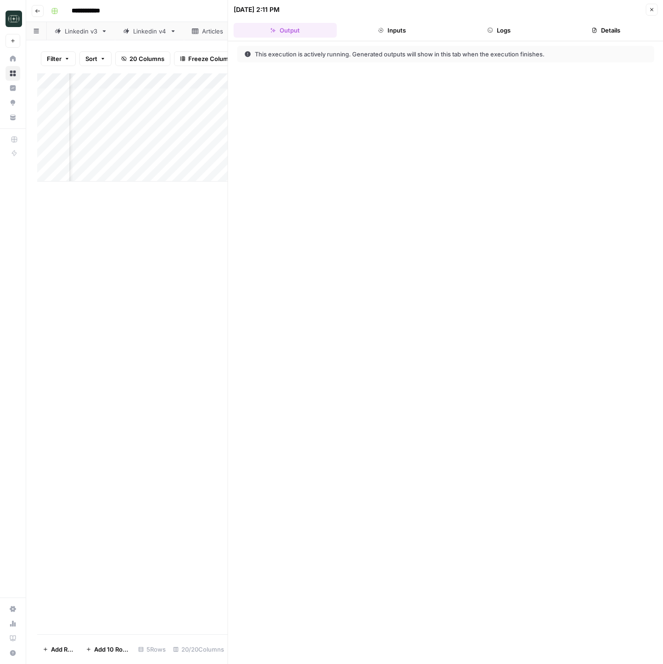
click at [517, 27] on button "Logs" at bounding box center [498, 30] width 103 height 15
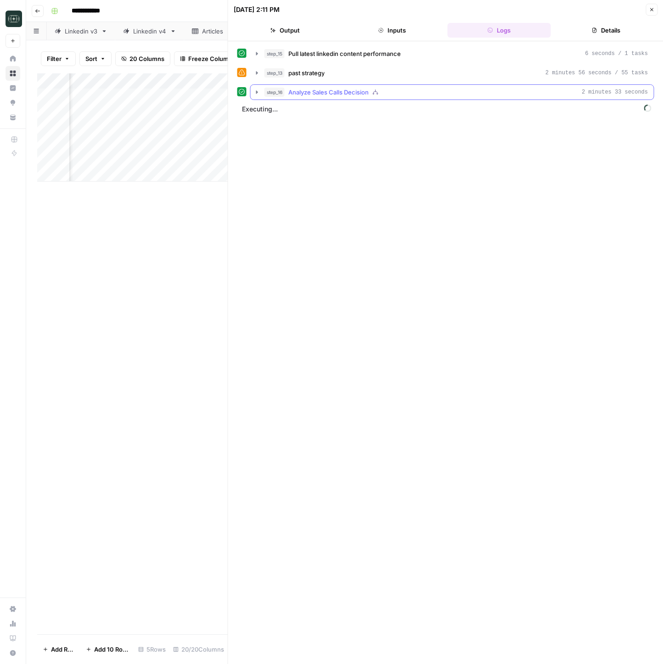
click at [257, 91] on icon "button" at bounding box center [256, 92] width 7 height 7
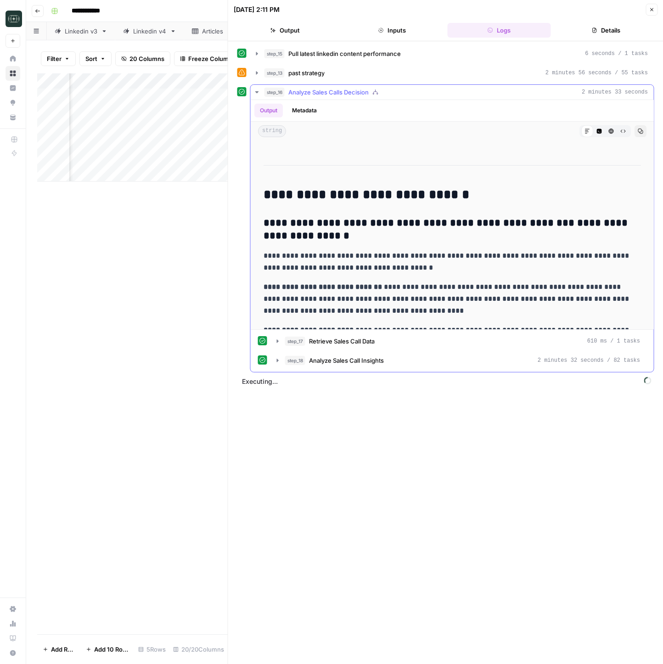
scroll to position [239, 0]
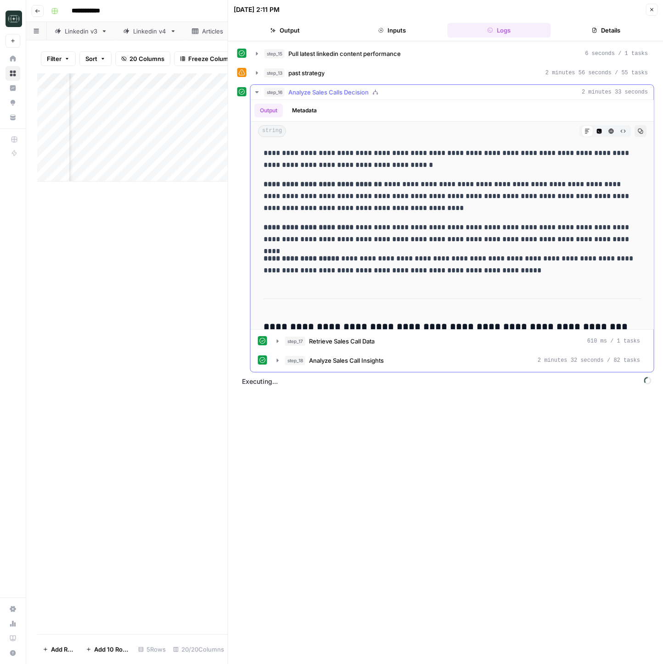
click at [256, 93] on icon "button" at bounding box center [256, 92] width 7 height 7
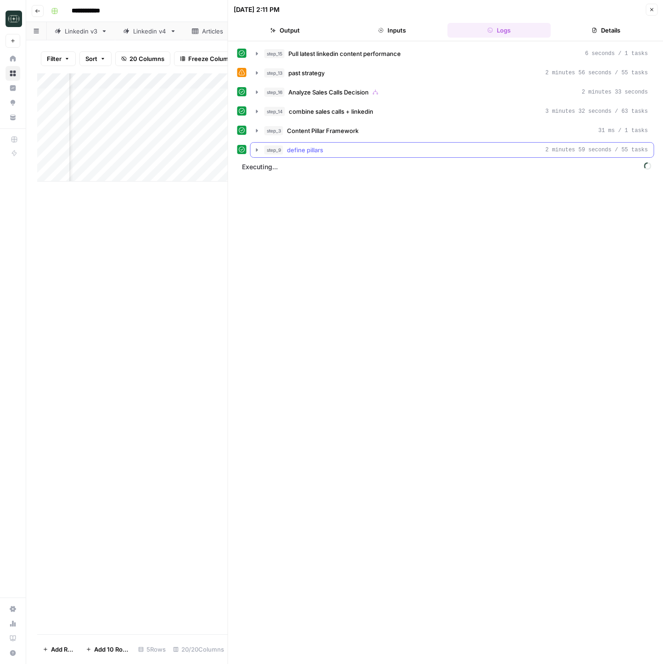
click at [253, 151] on icon "button" at bounding box center [256, 149] width 7 height 7
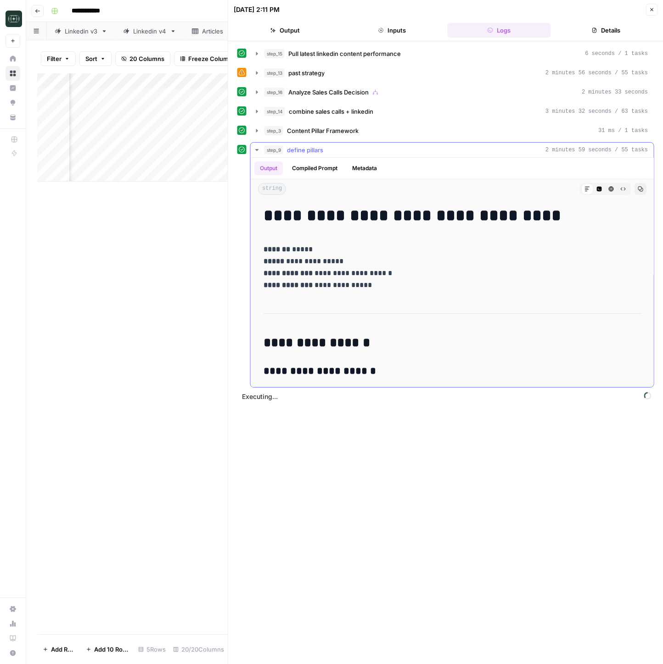
scroll to position [74, 0]
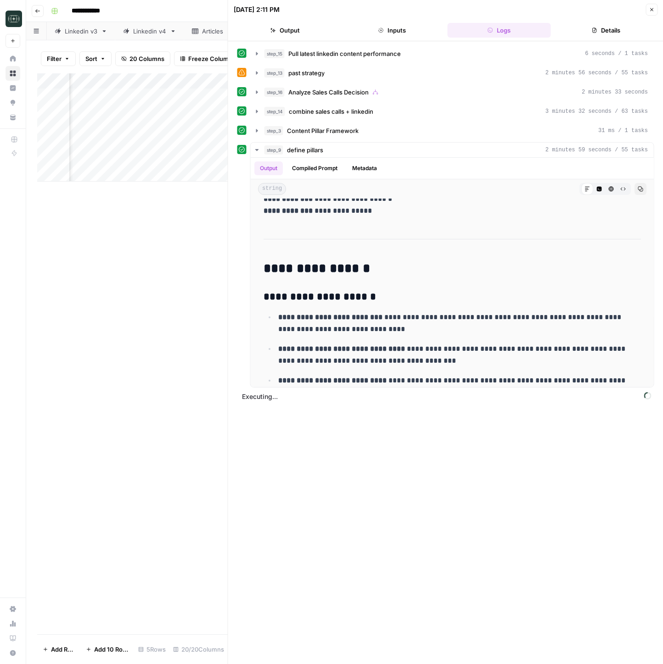
click at [654, 11] on button "Close" at bounding box center [651, 10] width 12 height 12
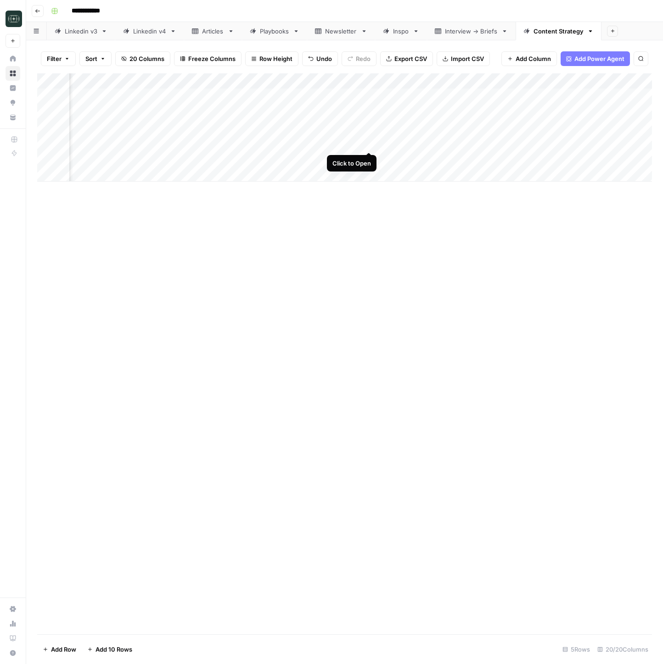
click at [369, 143] on div "Add Column" at bounding box center [344, 127] width 614 height 108
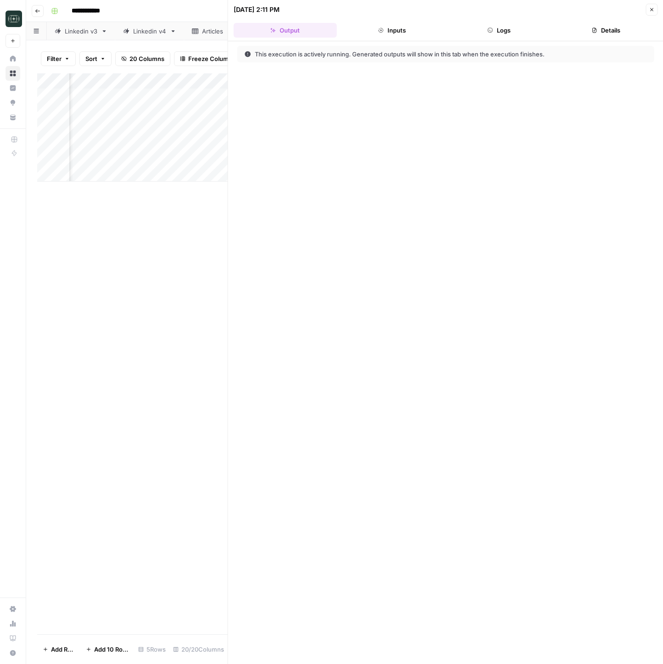
click at [482, 24] on button "Logs" at bounding box center [498, 30] width 103 height 15
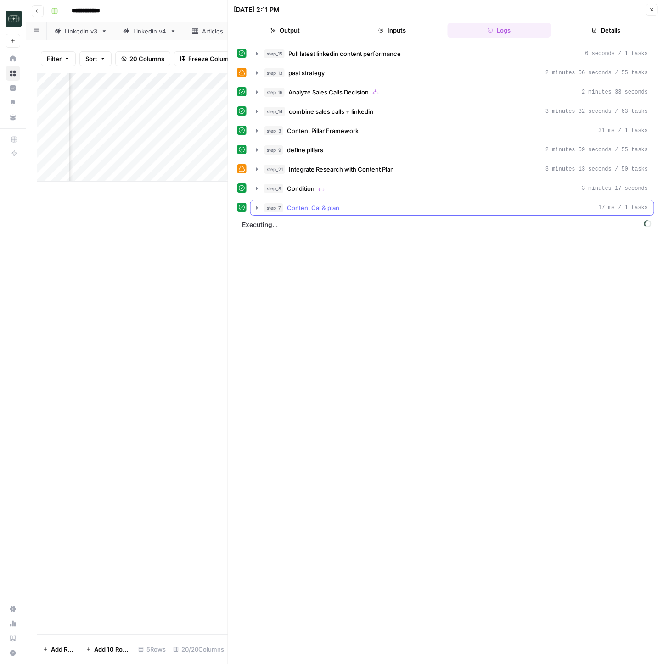
click at [257, 207] on icon "button" at bounding box center [257, 207] width 2 height 3
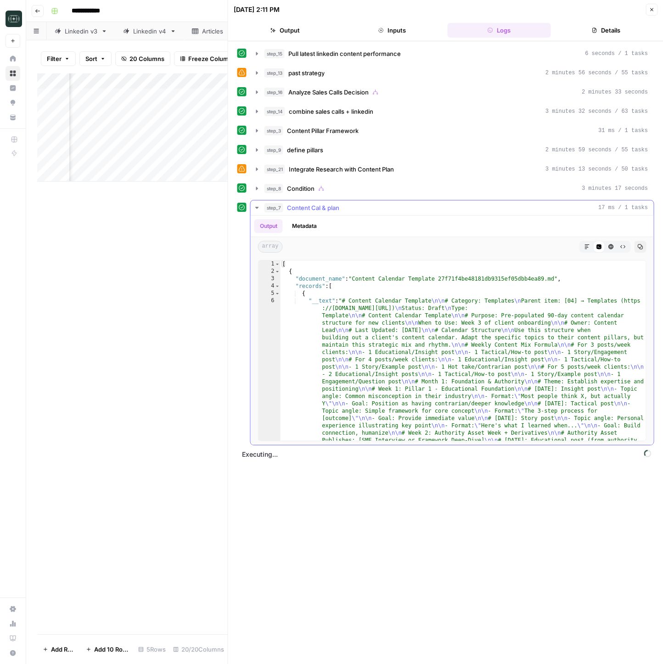
click at [257, 210] on icon "button" at bounding box center [256, 207] width 7 height 7
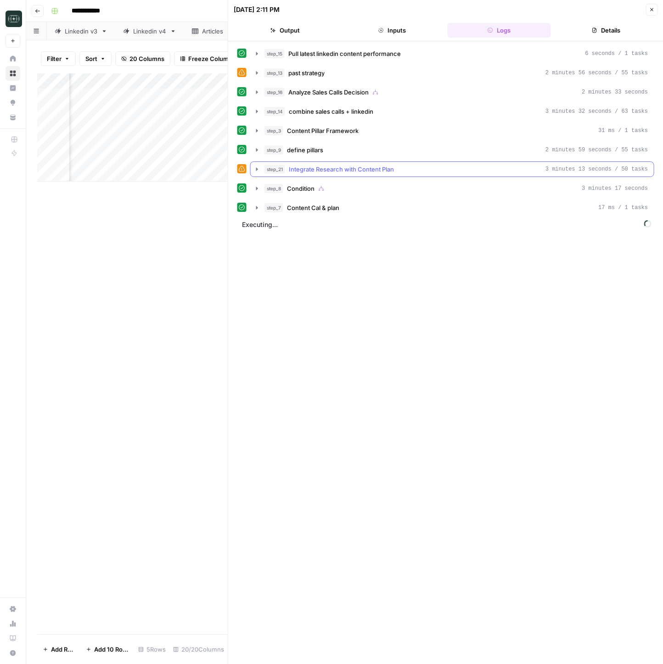
click at [257, 168] on icon "button" at bounding box center [256, 169] width 7 height 7
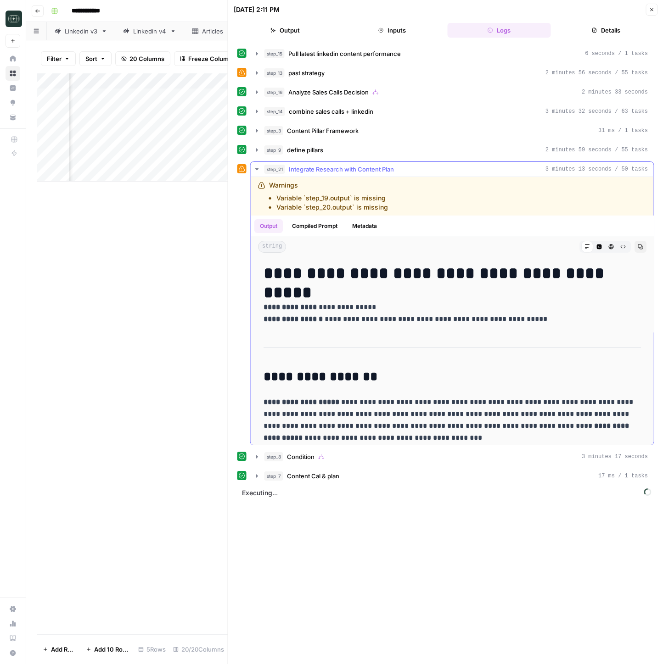
click at [257, 168] on icon "button" at bounding box center [256, 169] width 7 height 7
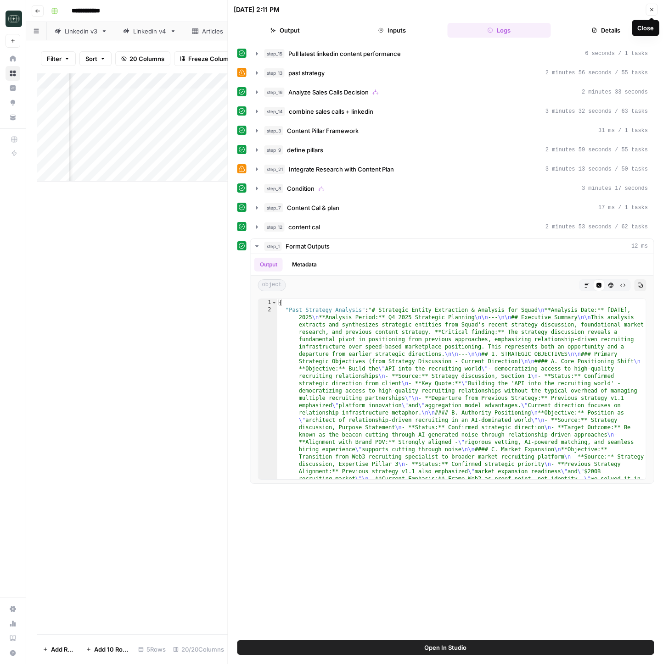
click at [651, 12] on icon "button" at bounding box center [651, 10] width 6 height 6
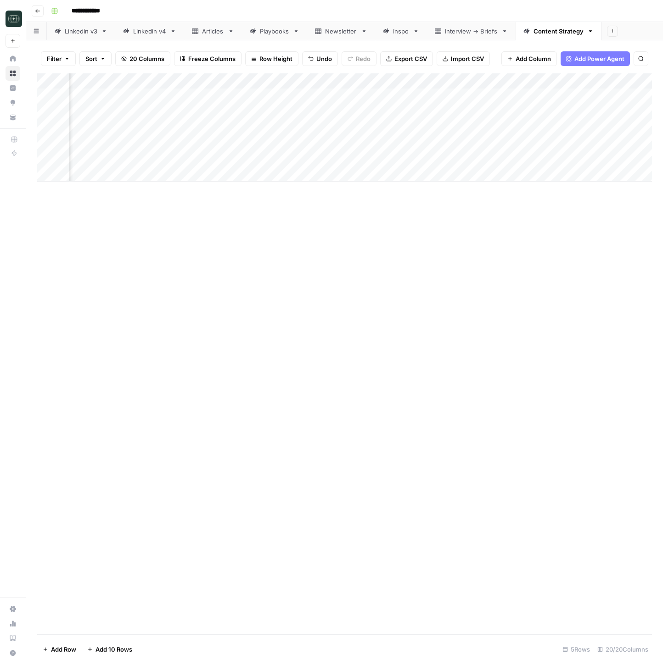
scroll to position [0, 1156]
click at [625, 142] on div "Add Column" at bounding box center [344, 127] width 614 height 108
click at [441, 144] on div "Add Column" at bounding box center [344, 127] width 614 height 108
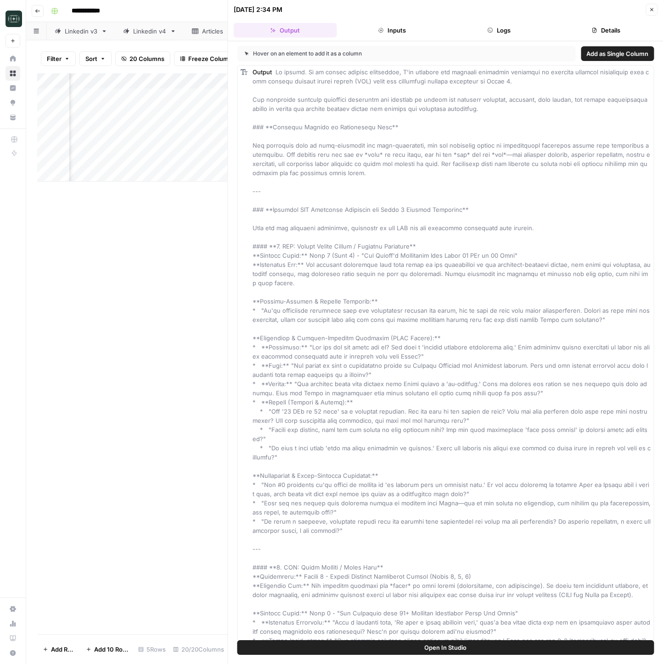
click at [529, 31] on button "Logs" at bounding box center [498, 30] width 103 height 15
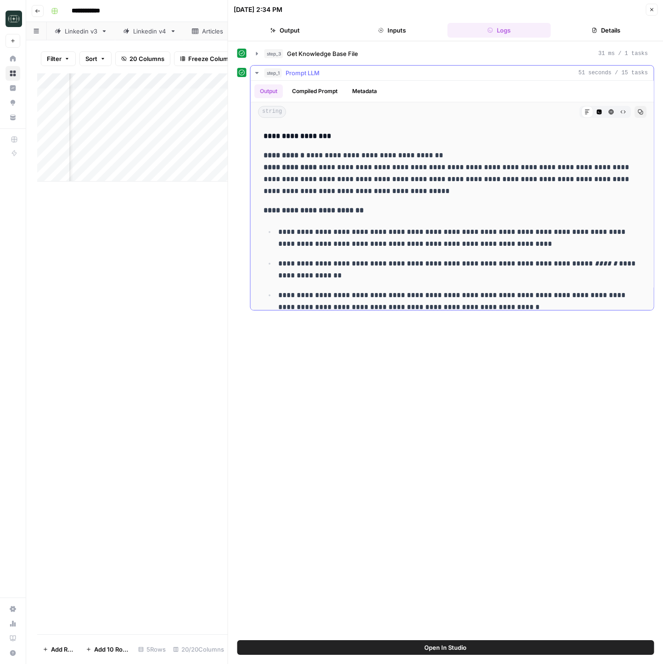
scroll to position [1833, 0]
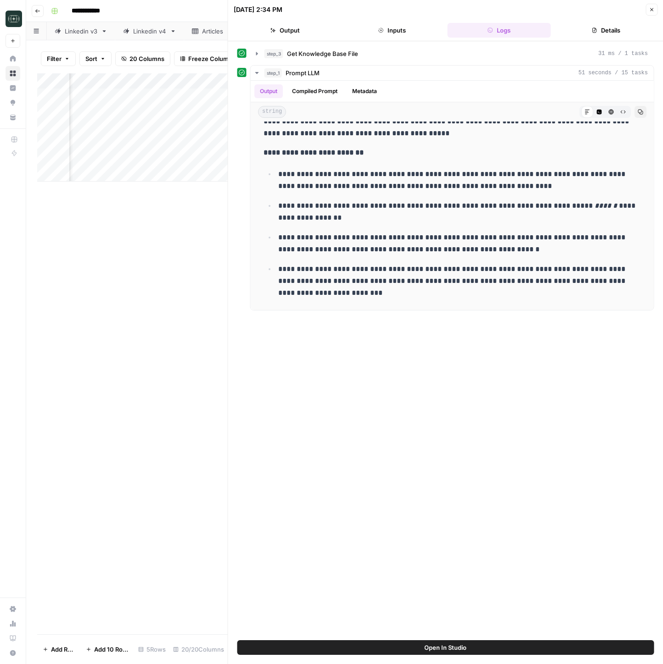
click at [652, 11] on icon "button" at bounding box center [651, 10] width 6 height 6
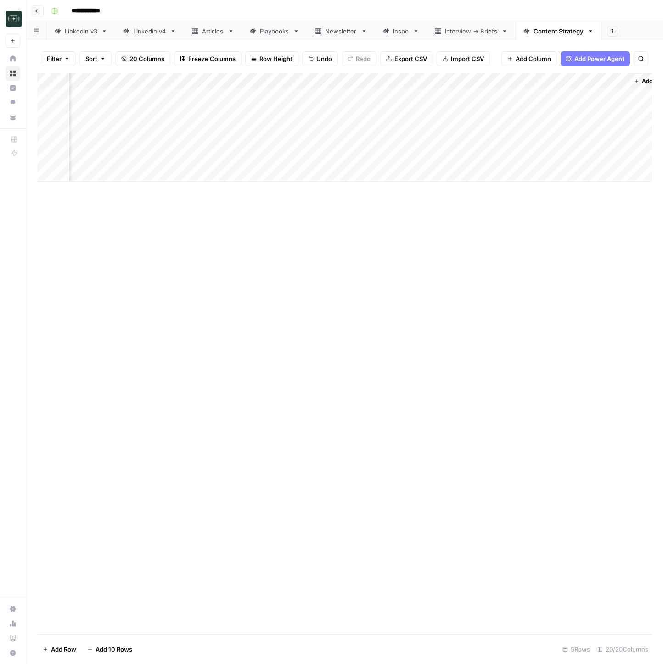
click at [445, 80] on div "Add Column" at bounding box center [344, 127] width 614 height 108
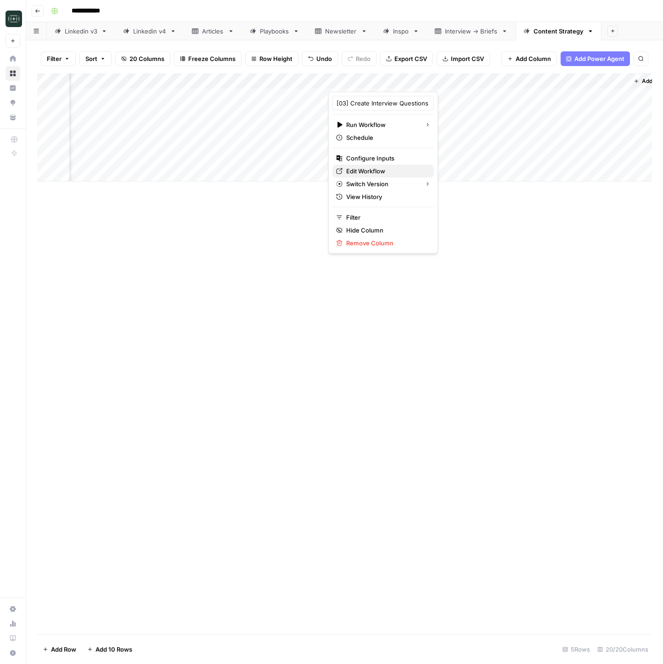
click at [371, 172] on span "Edit Workflow" at bounding box center [386, 171] width 80 height 9
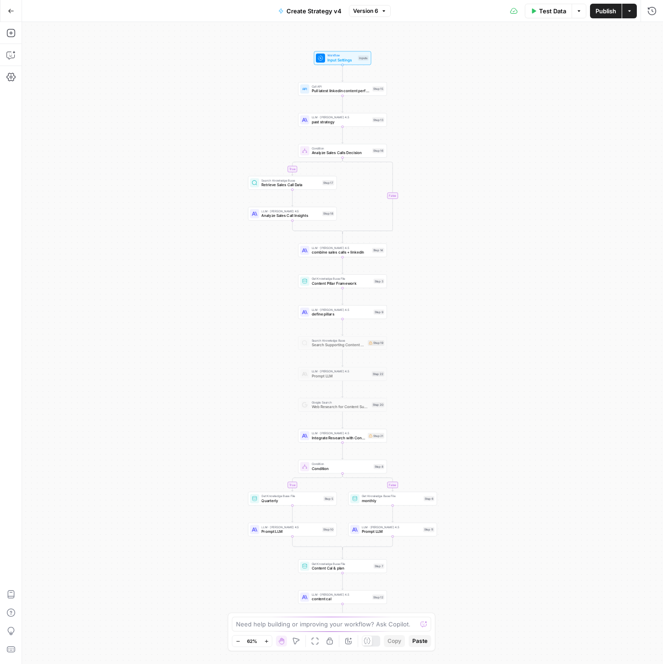
click at [330, 151] on span "Analyze Sales Calls Decision" at bounding box center [341, 153] width 58 height 6
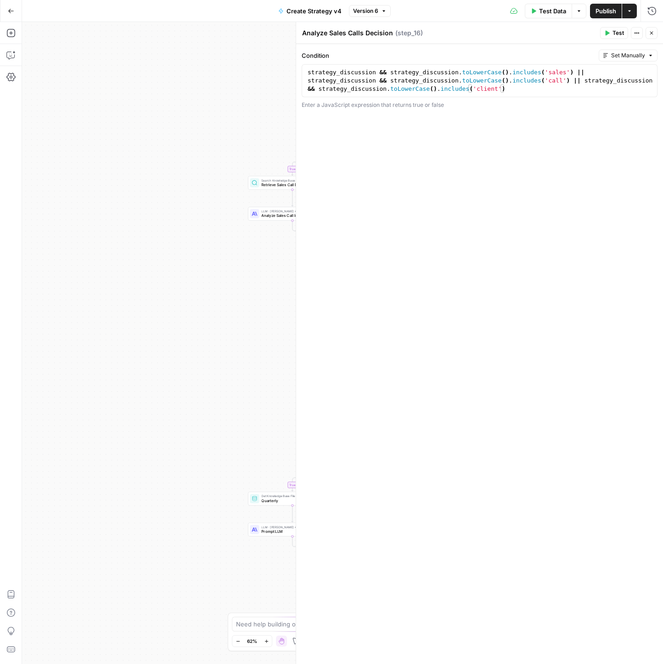
click at [650, 35] on icon "button" at bounding box center [651, 33] width 6 height 6
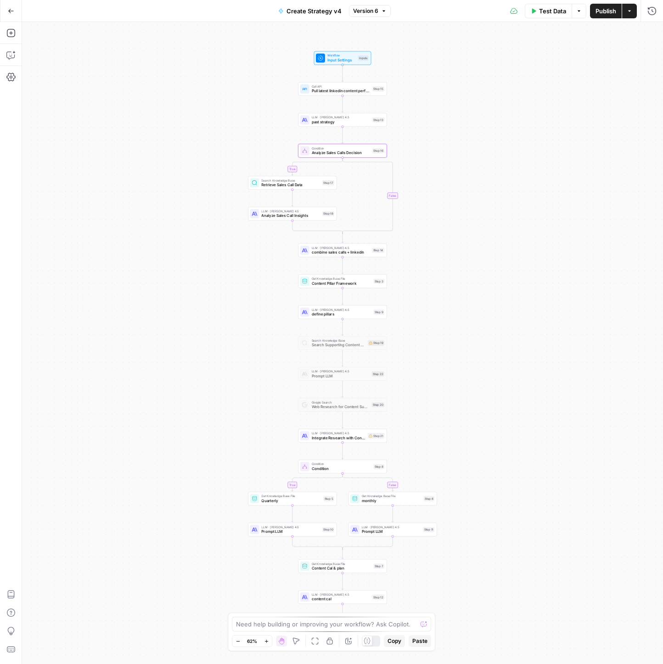
click at [276, 186] on span "Retrieve Sales Call Data" at bounding box center [290, 185] width 58 height 6
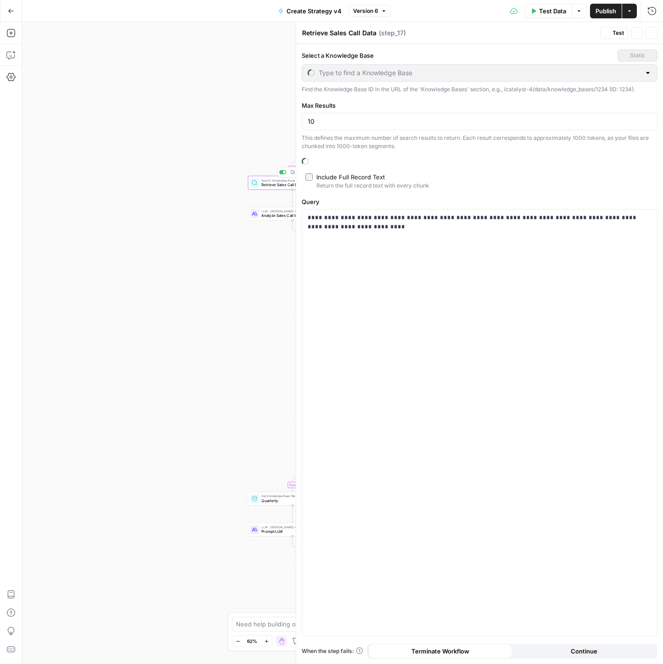
type input "RWA.xyz"
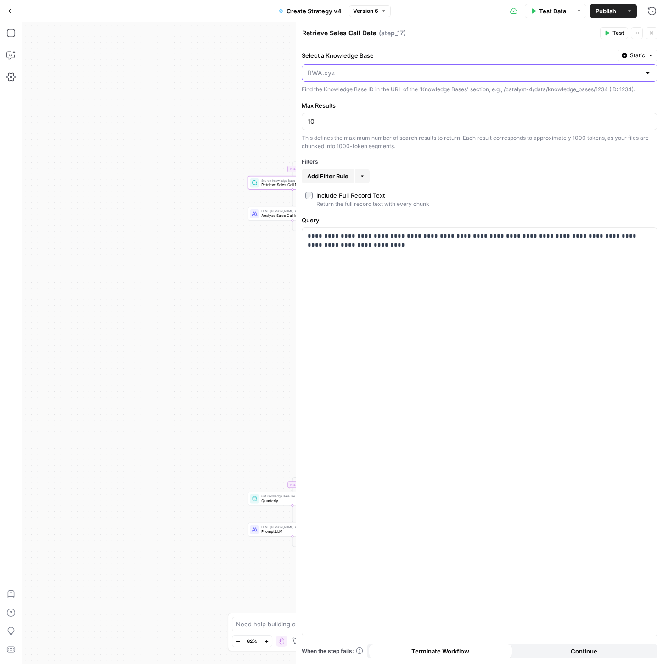
click at [350, 71] on input "Select a Knowledge Base" at bounding box center [473, 72] width 333 height 9
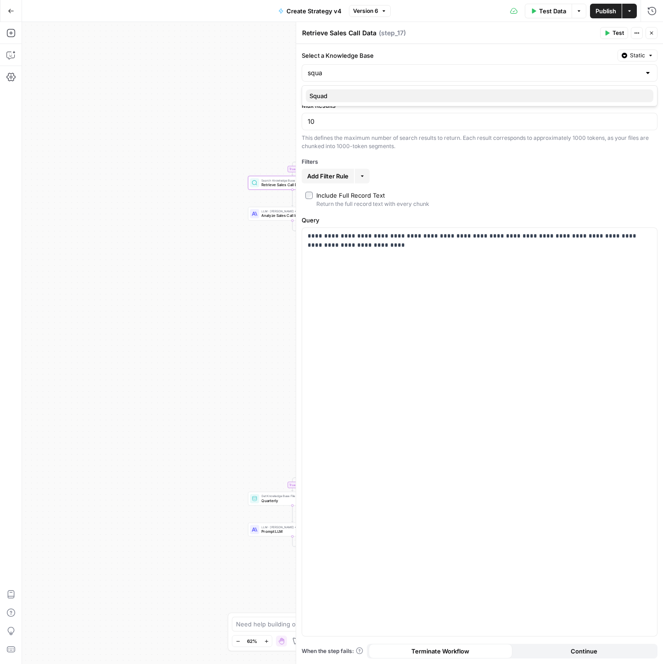
click at [360, 94] on span "Squad" at bounding box center [477, 95] width 336 height 9
type input "Squad"
click at [652, 36] on button "Close" at bounding box center [651, 33] width 12 height 12
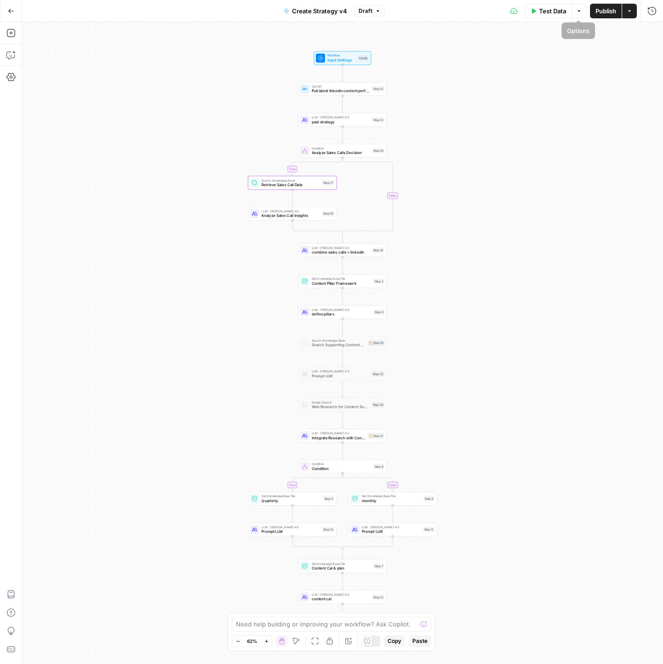
click at [593, 9] on button "Publish" at bounding box center [606, 11] width 32 height 15
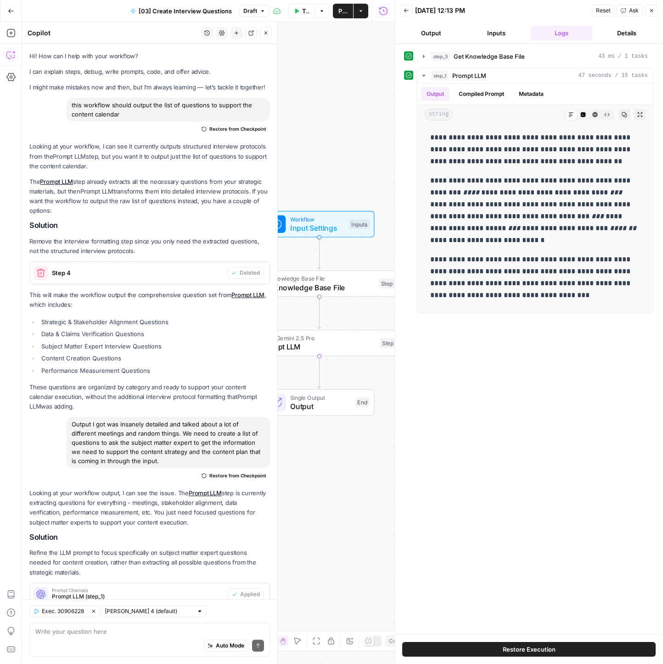
scroll to position [596, 0]
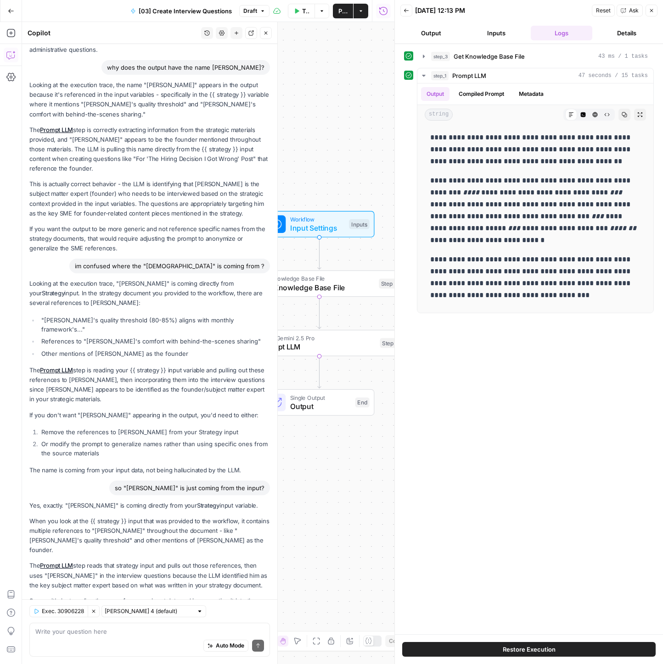
click at [340, 12] on span "Publish" at bounding box center [342, 10] width 9 height 9
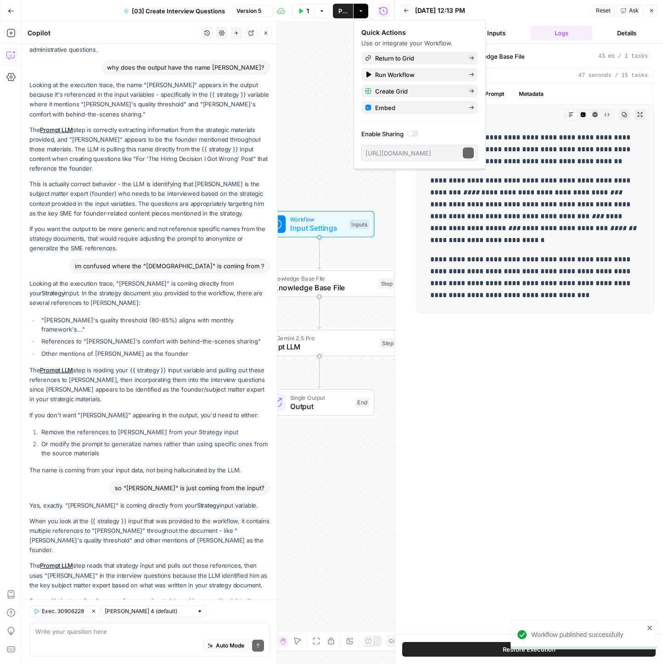
click at [403, 12] on icon "button" at bounding box center [406, 11] width 6 height 6
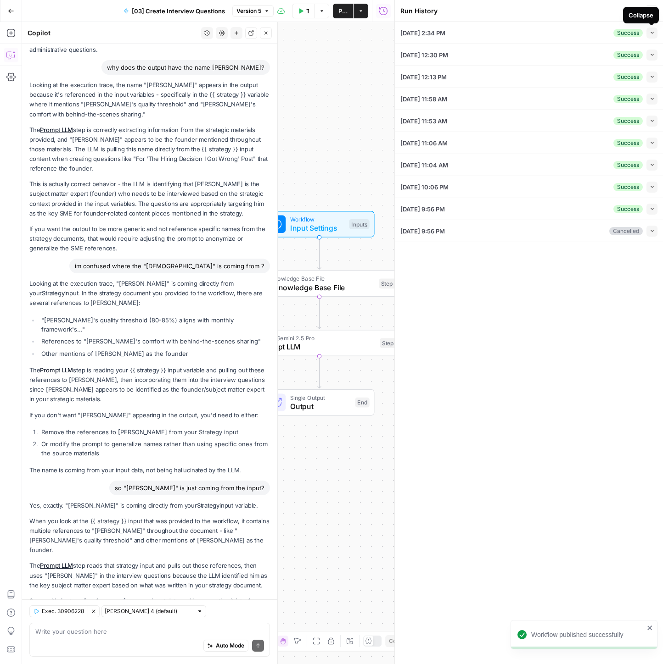
click at [652, 33] on icon "button" at bounding box center [651, 32] width 5 height 5
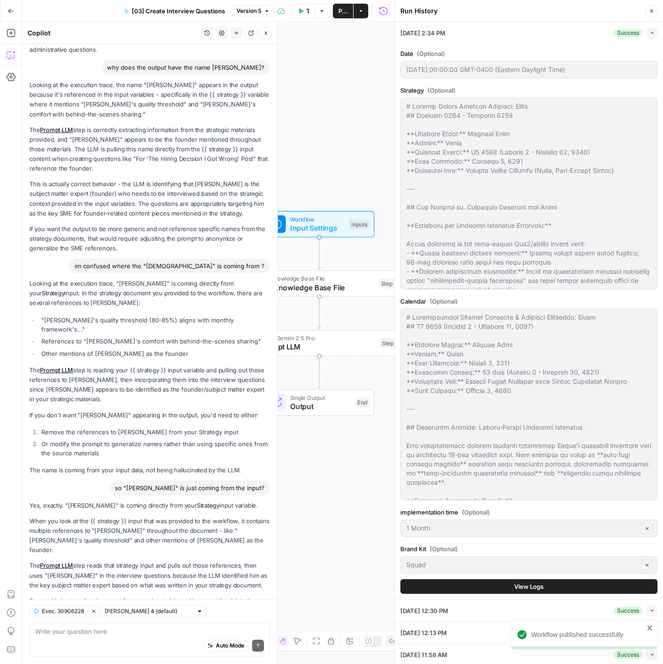
click at [537, 582] on span "View Logs" at bounding box center [528, 586] width 29 height 9
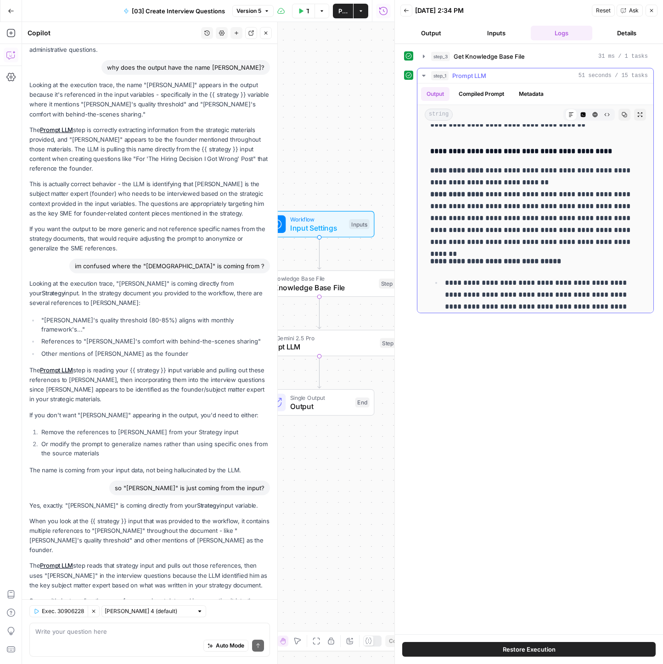
scroll to position [337, 0]
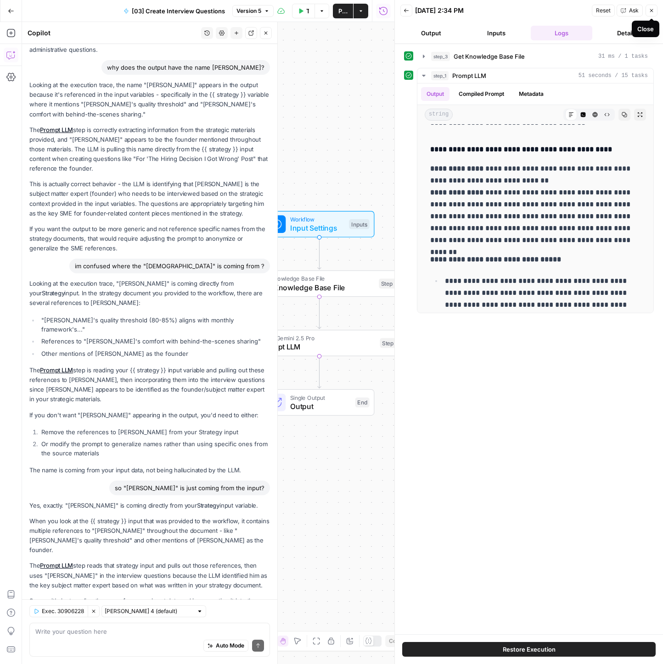
click at [651, 13] on button "Close" at bounding box center [651, 11] width 12 height 12
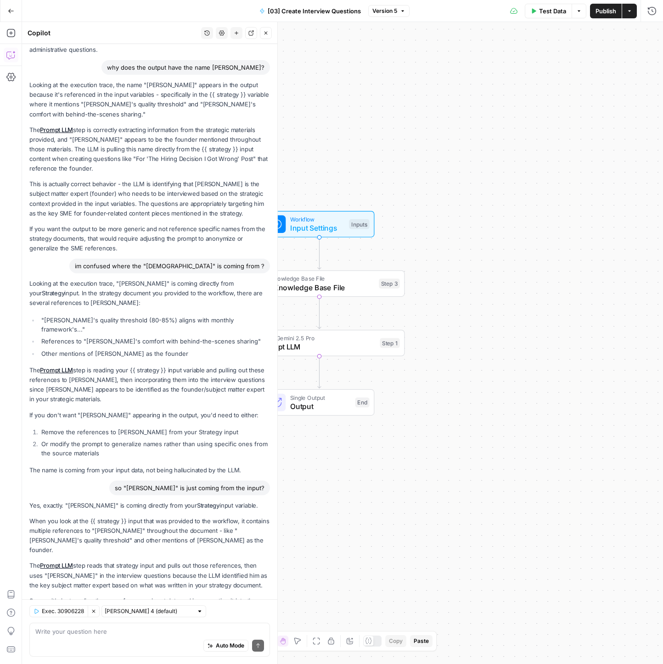
click at [96, 614] on button "Clear Selection" at bounding box center [94, 612] width 12 height 12
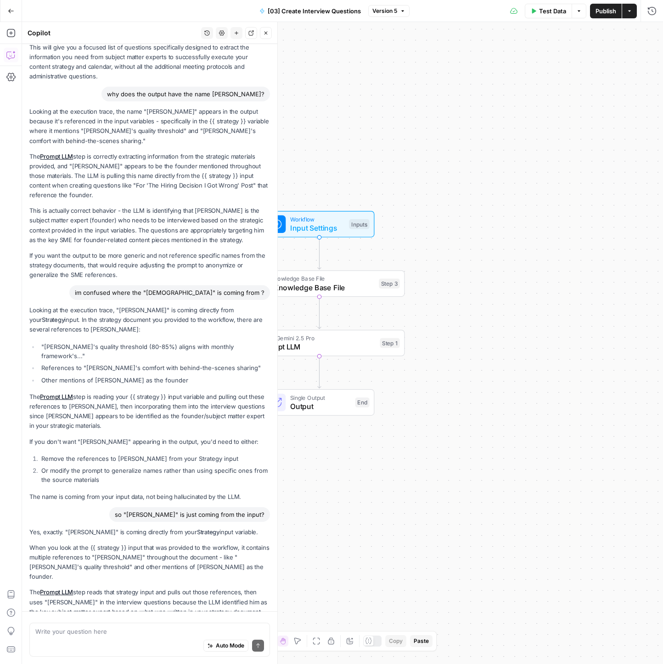
scroll to position [596, 0]
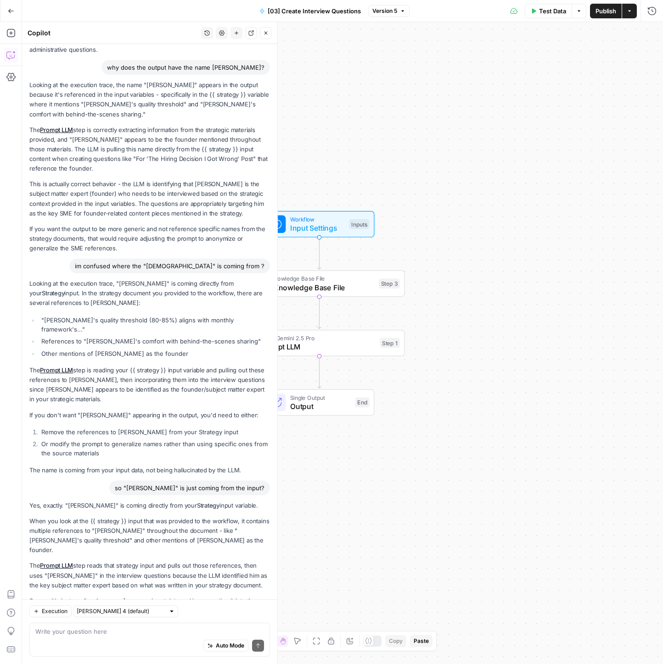
click at [105, 637] on div "Auto Mode Send" at bounding box center [149, 646] width 229 height 20
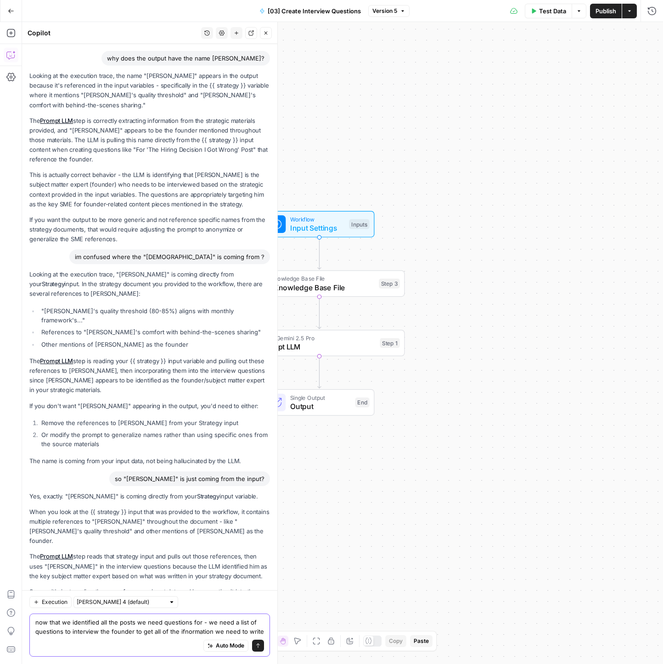
scroll to position [614, 0]
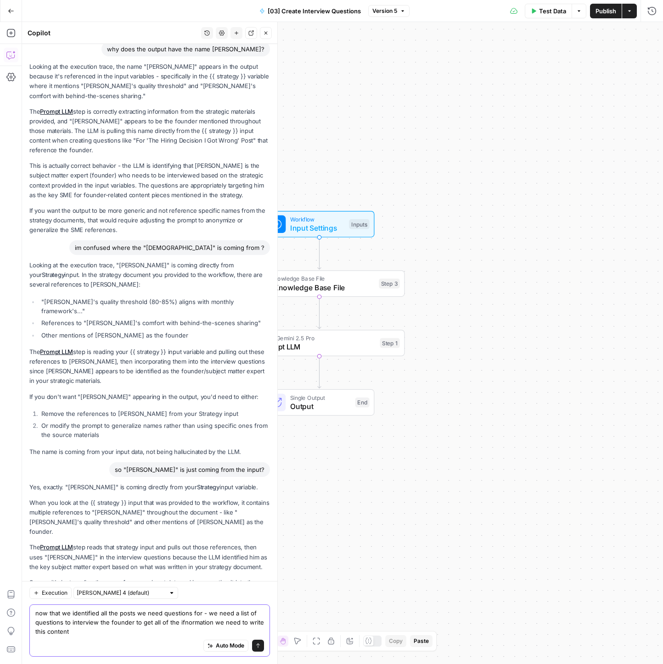
type textarea "now that we identified all the posts we need questions for - we need a list of …"
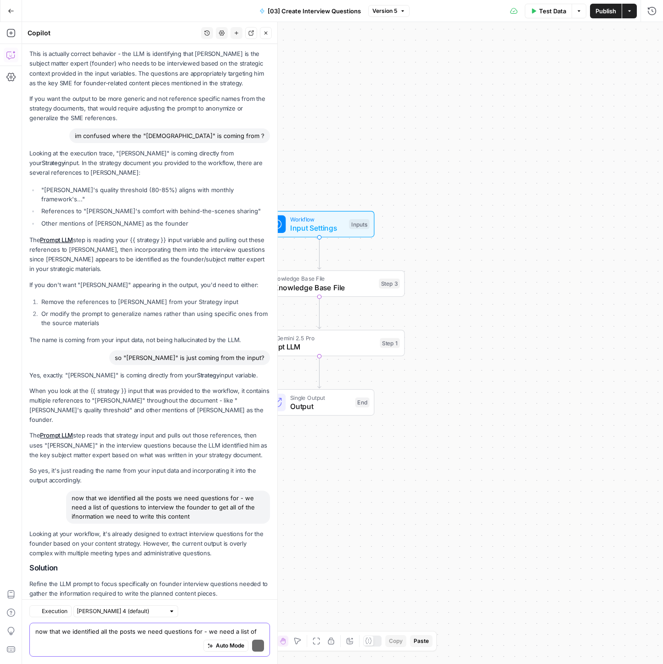
scroll to position [782, 0]
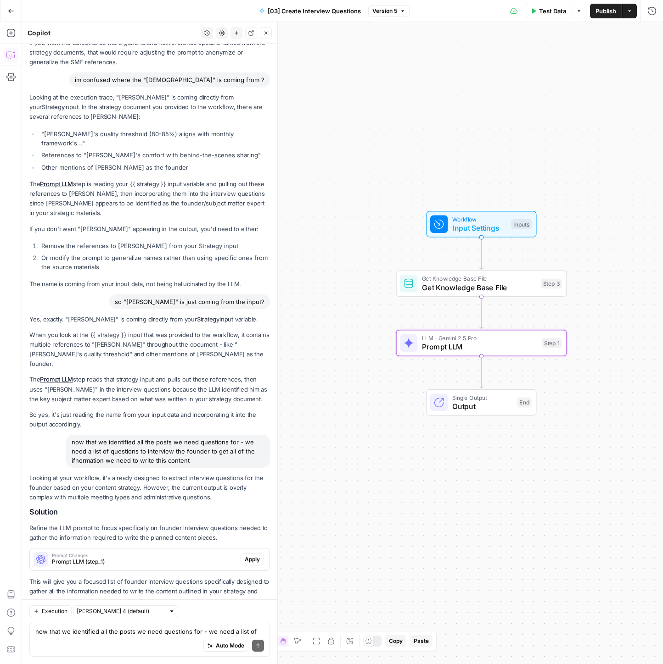
click at [251, 556] on span "Apply" at bounding box center [252, 560] width 15 height 8
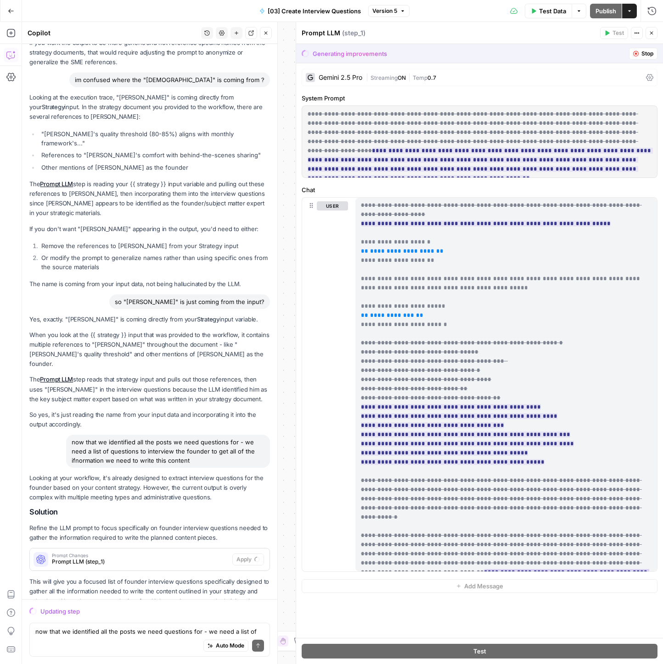
scroll to position [257, 0]
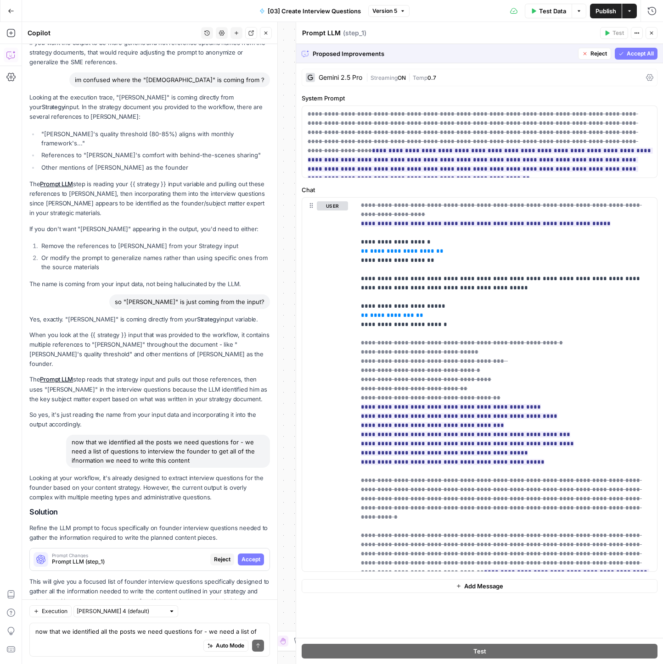
click at [645, 50] on span "Accept All" at bounding box center [639, 54] width 27 height 8
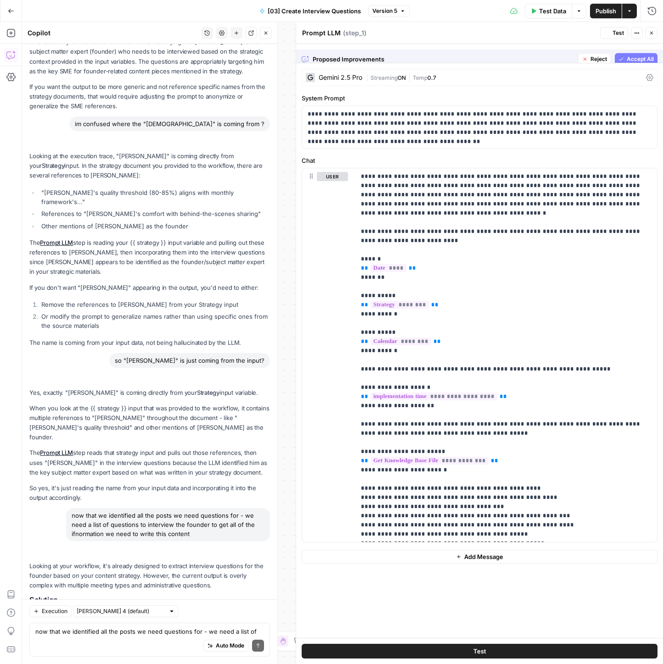
scroll to position [841, 0]
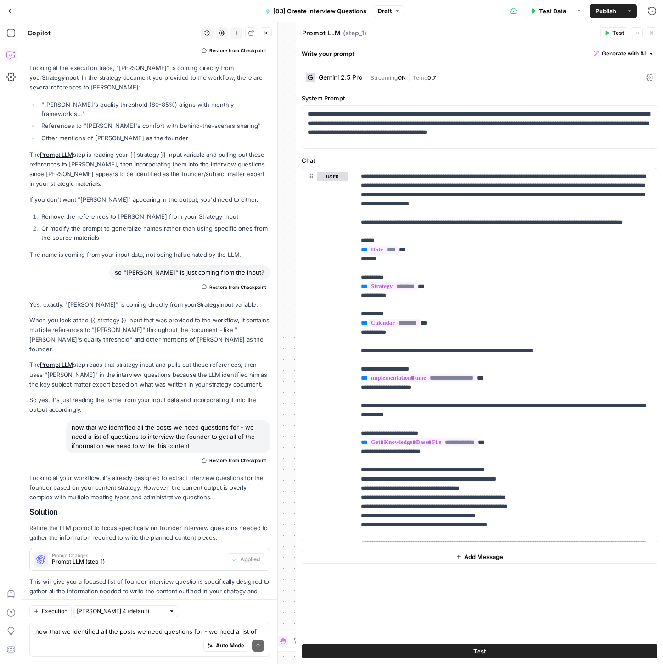
click at [595, 8] on span "Publish" at bounding box center [605, 10] width 21 height 9
click at [650, 33] on icon "button" at bounding box center [651, 33] width 6 height 6
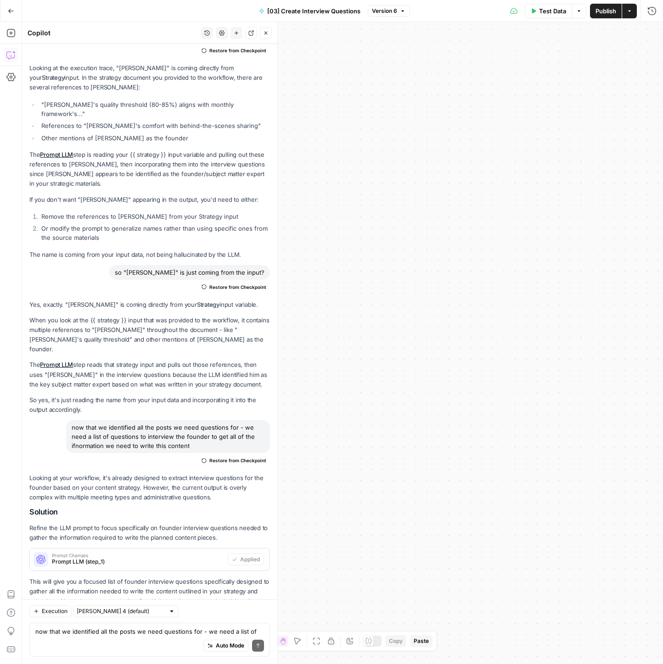
click at [319, 645] on icon "button" at bounding box center [315, 641] width 7 height 7
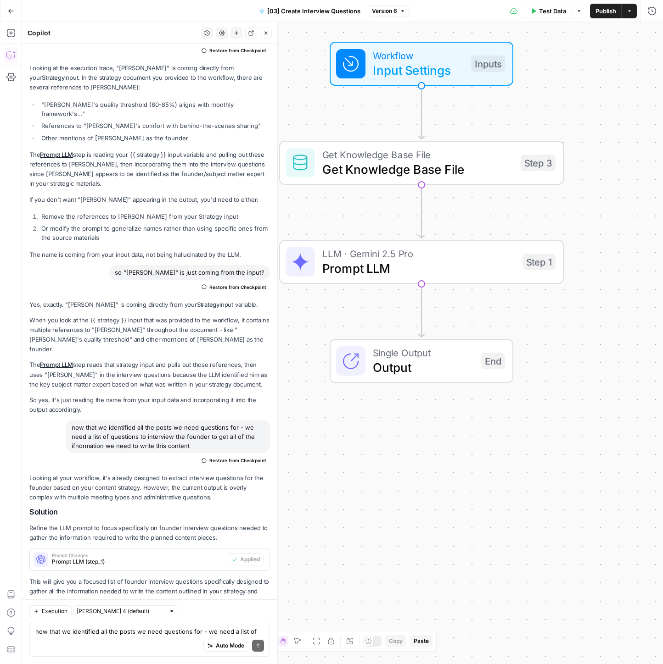
drag, startPoint x: 513, startPoint y: 502, endPoint x: 521, endPoint y: 435, distance: 67.5
click at [530, 412] on div "Workflow Input Settings Inputs Get Knowledge Base File Get Knowledge Base File …" at bounding box center [342, 343] width 641 height 642
click at [418, 317] on icon "Edge from step_1 to end" at bounding box center [421, 310] width 6 height 53
click at [385, 362] on span "Prompt LLM" at bounding box center [417, 368] width 191 height 18
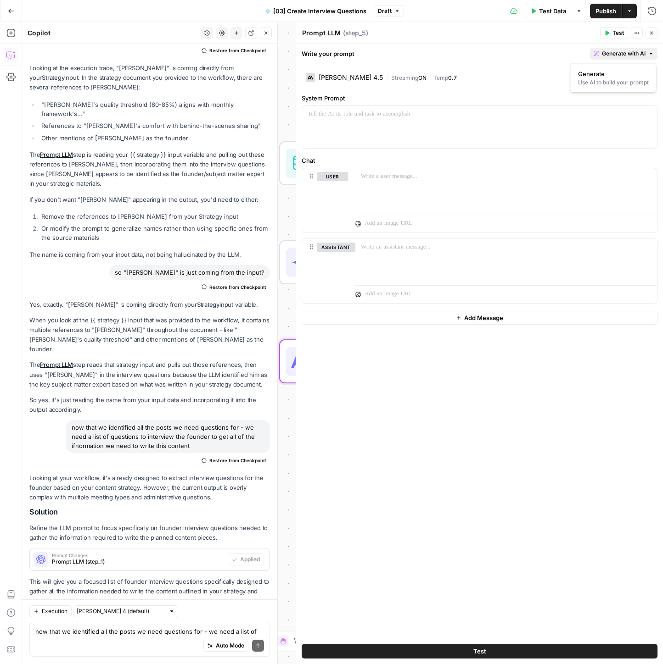
click at [608, 54] on span "Generate with AI" at bounding box center [624, 54] width 44 height 8
click at [606, 84] on div "Use AI to build your prompt" at bounding box center [613, 82] width 71 height 8
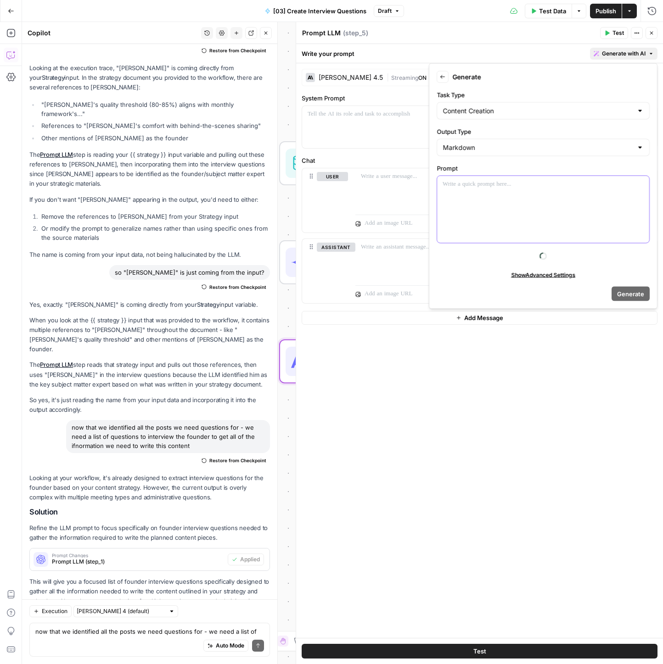
click at [489, 184] on p at bounding box center [542, 184] width 201 height 9
click at [643, 184] on button "Variables Menu" at bounding box center [640, 184] width 7 height 7
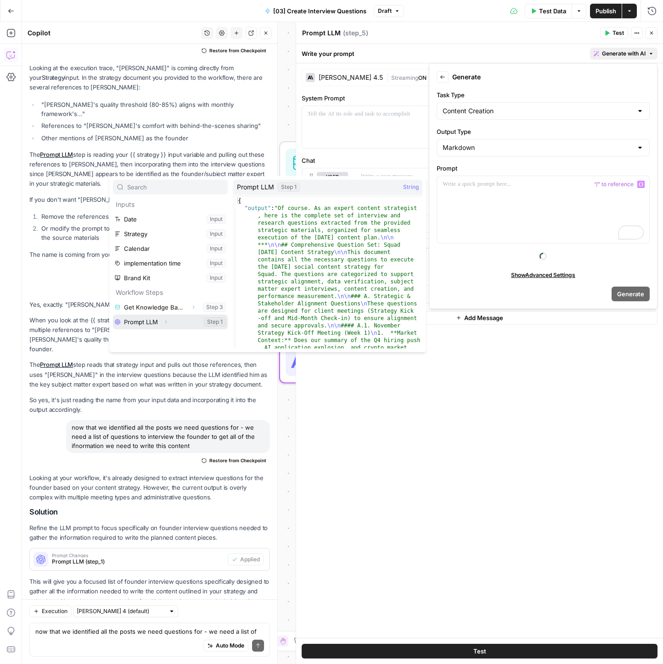
click at [136, 324] on button "Select variable Prompt LLM" at bounding box center [170, 322] width 115 height 15
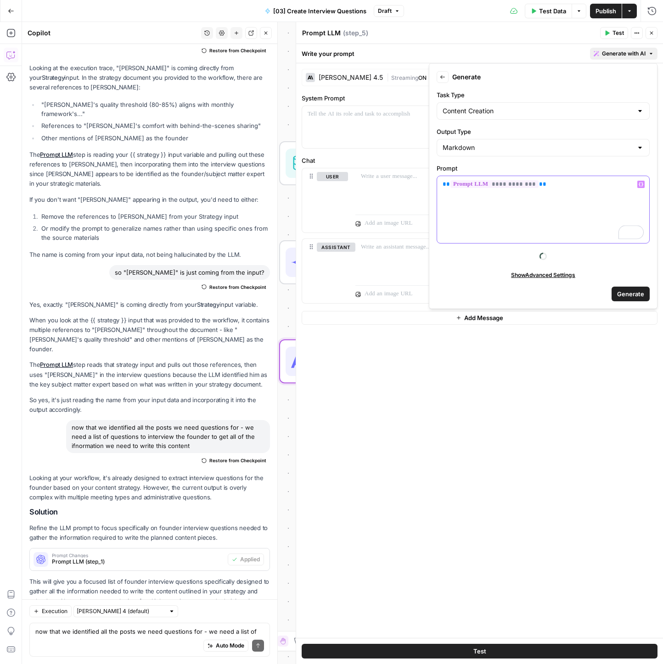
click at [530, 213] on div "**********" at bounding box center [543, 209] width 212 height 67
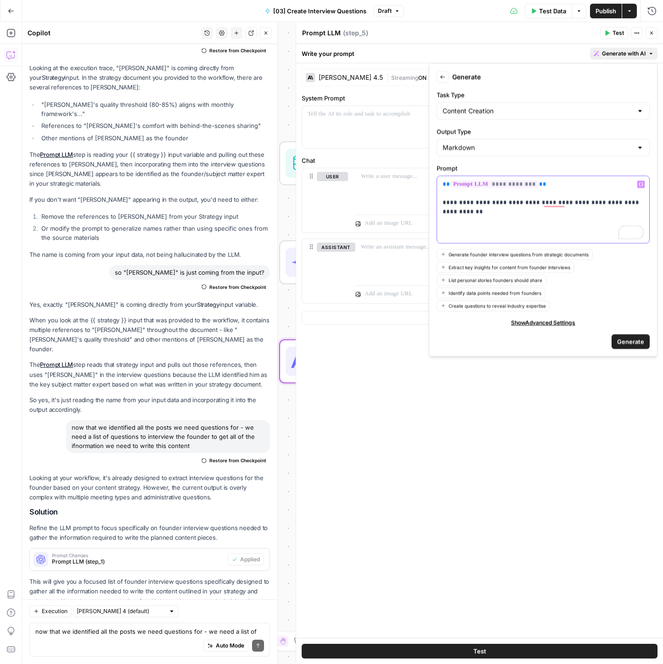
click at [557, 184] on p "**********" at bounding box center [542, 198] width 201 height 37
click at [588, 226] on div "**********" at bounding box center [543, 209] width 212 height 67
click at [641, 183] on icon "button" at bounding box center [640, 184] width 5 height 4
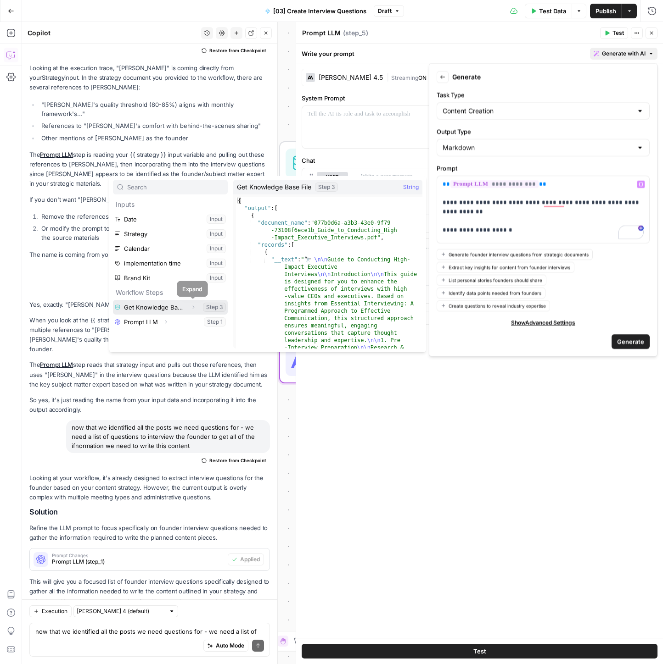
drag, startPoint x: 190, startPoint y: 306, endPoint x: 181, endPoint y: 311, distance: 10.1
click at [189, 306] on button "Expand" at bounding box center [193, 307] width 12 height 12
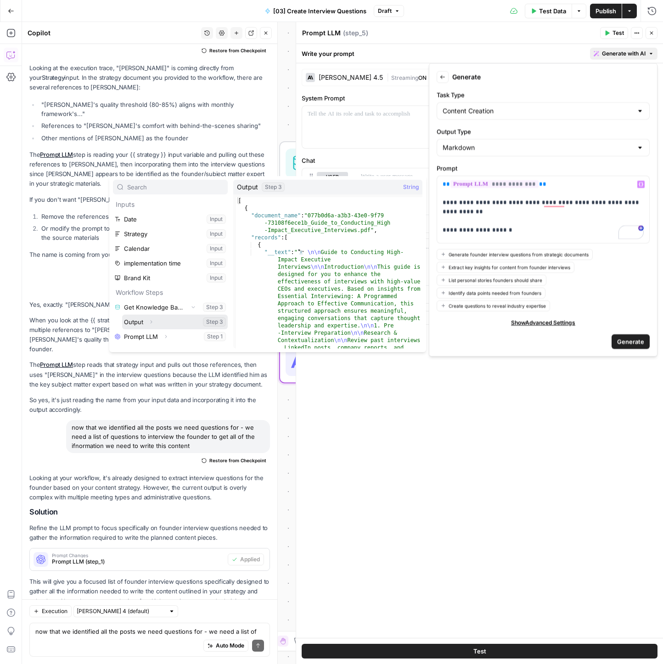
click at [157, 323] on button "Expand" at bounding box center [151, 322] width 12 height 12
click at [138, 321] on div "Expand" at bounding box center [144, 318] width 21 height 9
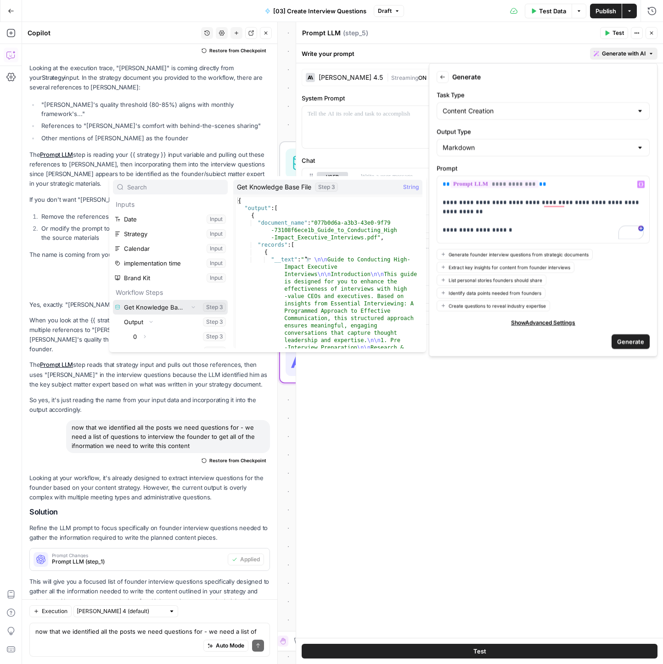
click at [141, 305] on button "Select variable Get Knowledge Base File" at bounding box center [170, 307] width 115 height 15
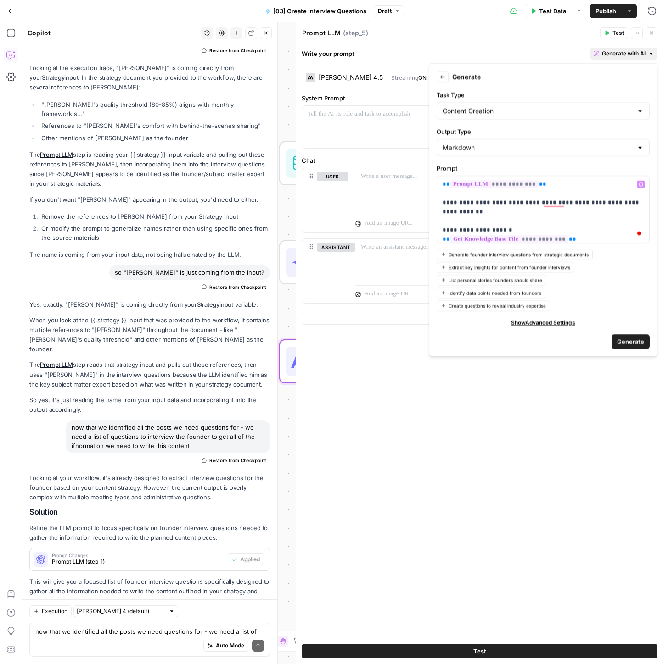
click at [625, 340] on span "Generate" at bounding box center [630, 341] width 27 height 9
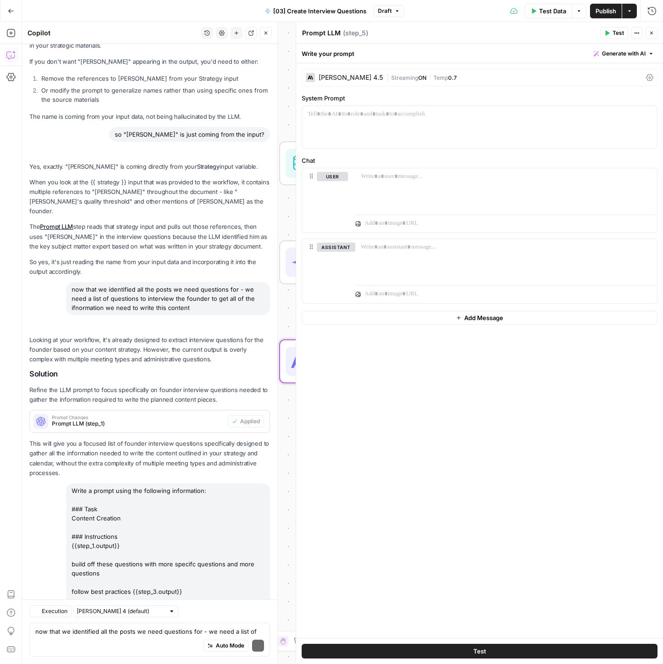
scroll to position [1094, 0]
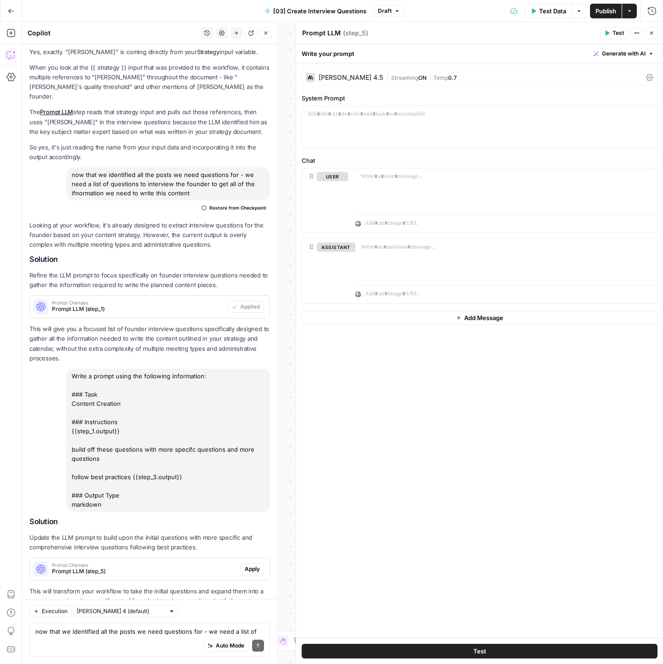
click at [247, 565] on span "Apply" at bounding box center [252, 569] width 15 height 8
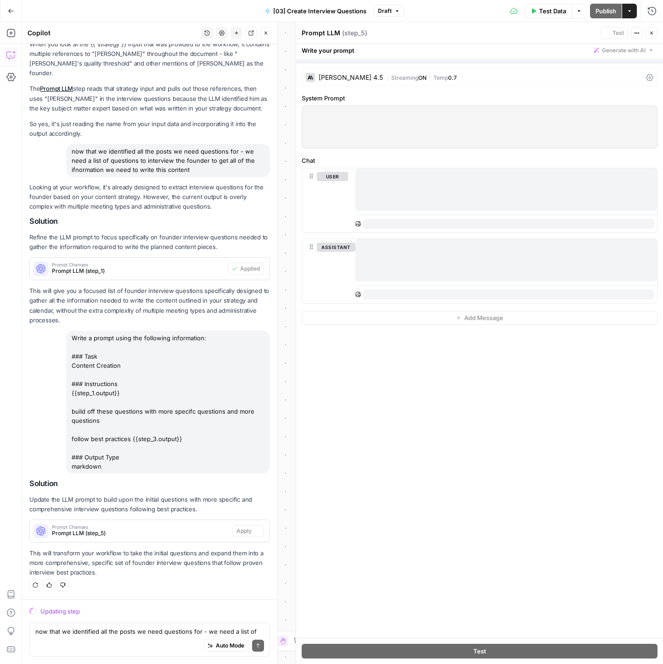
scroll to position [1006, 0]
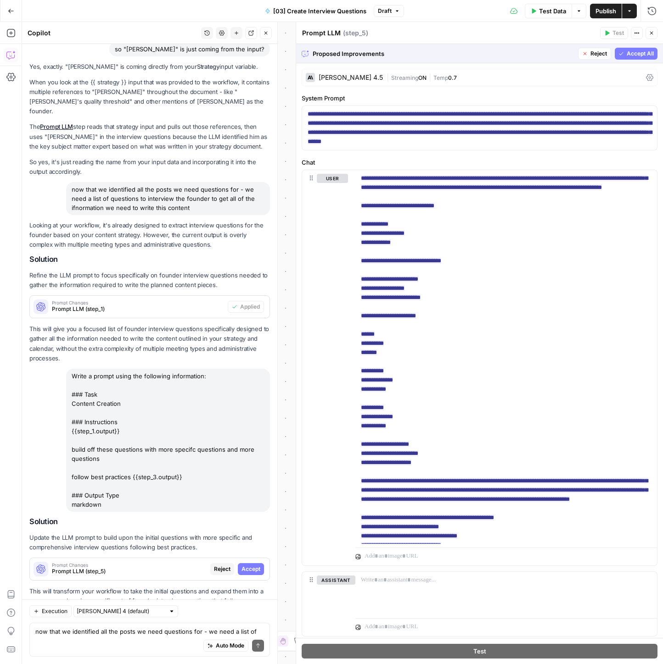
click at [647, 54] on span "Accept All" at bounding box center [639, 54] width 27 height 8
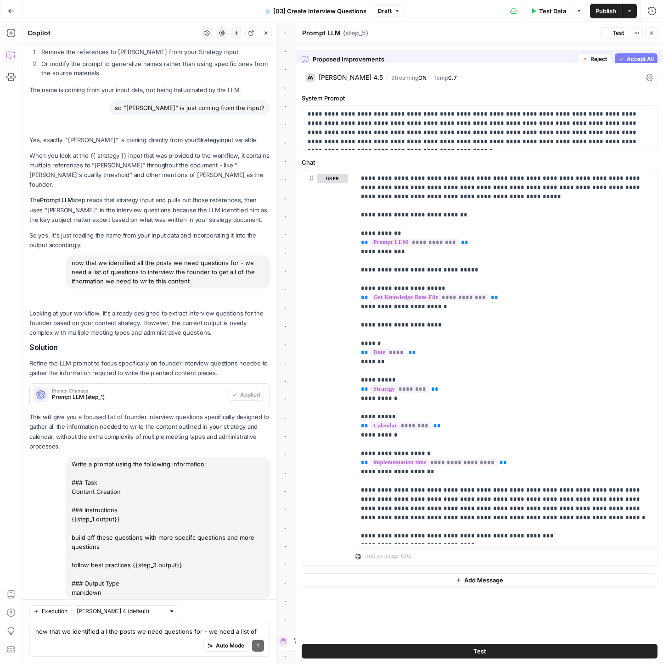
scroll to position [1109, 0]
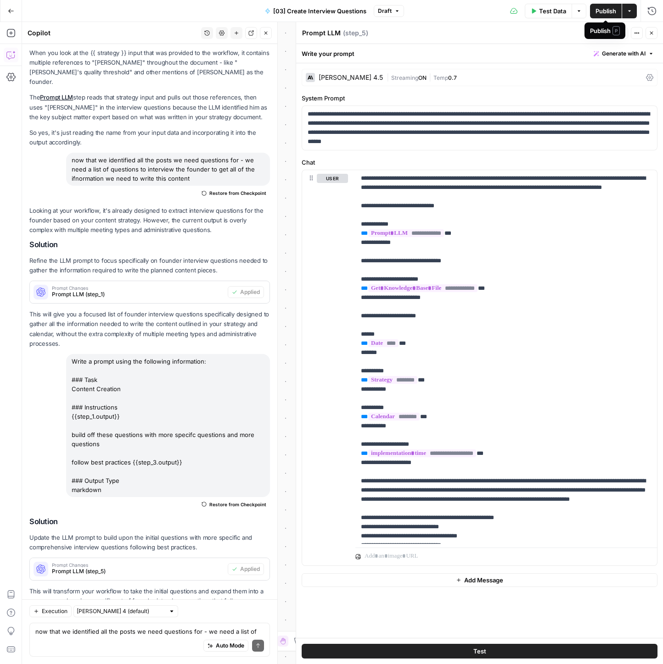
click at [600, 13] on span "Publish" at bounding box center [605, 10] width 21 height 9
click at [648, 34] on icon "button" at bounding box center [651, 33] width 6 height 6
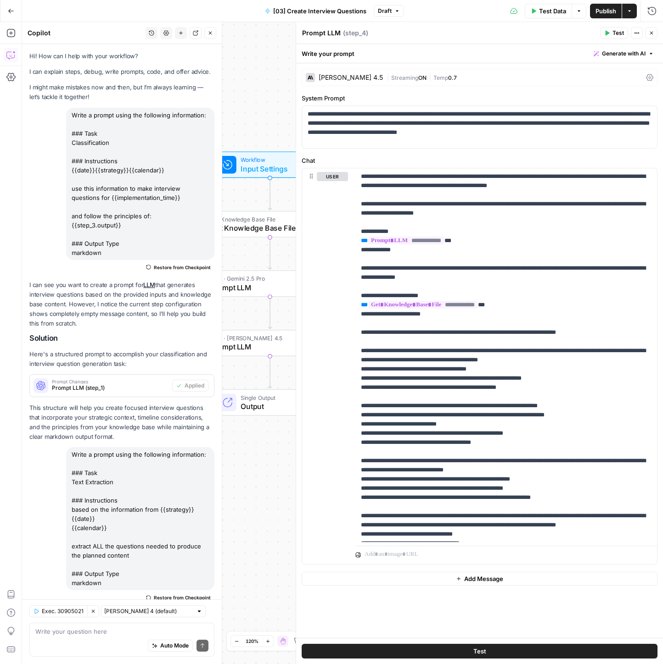
scroll to position [193, 0]
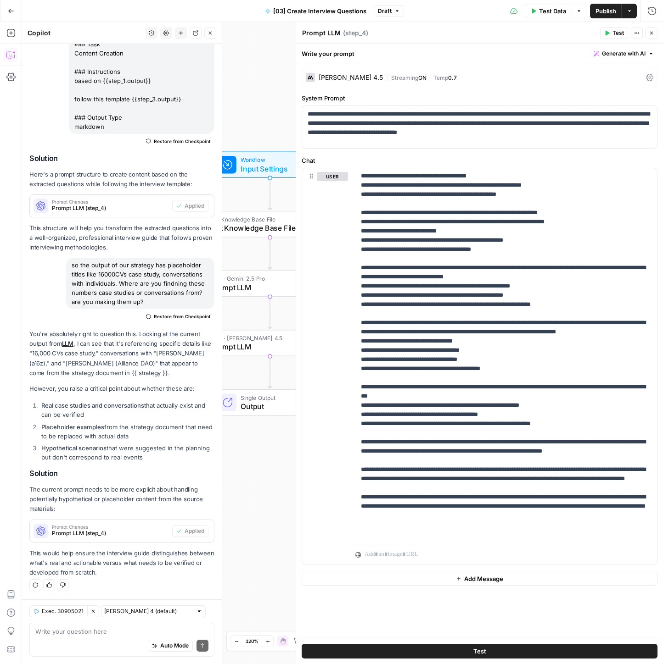
click at [9, 11] on icon "button" at bounding box center [11, 11] width 6 height 4
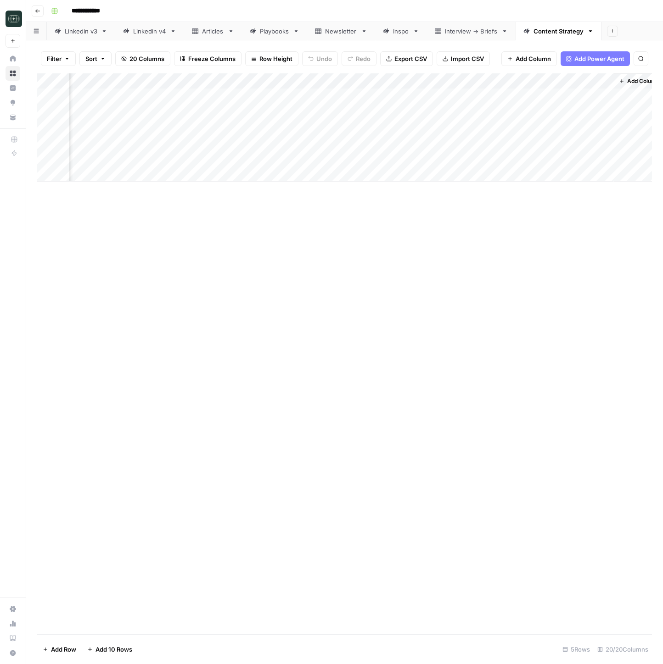
scroll to position [0, 1355]
click at [426, 143] on div "Add Column" at bounding box center [344, 127] width 614 height 108
click at [595, 81] on div "Add Column" at bounding box center [344, 127] width 614 height 108
click at [574, 156] on span "Hide Column" at bounding box center [575, 158] width 80 height 9
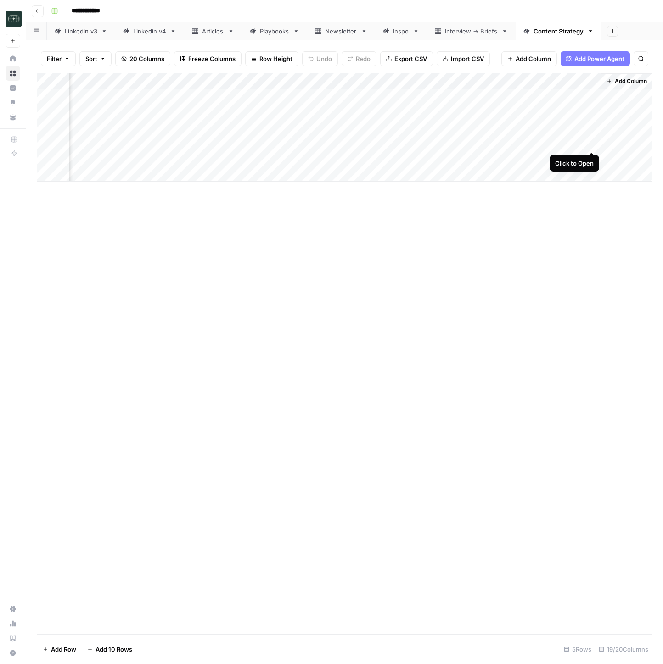
click at [591, 144] on div "Add Column" at bounding box center [344, 127] width 614 height 108
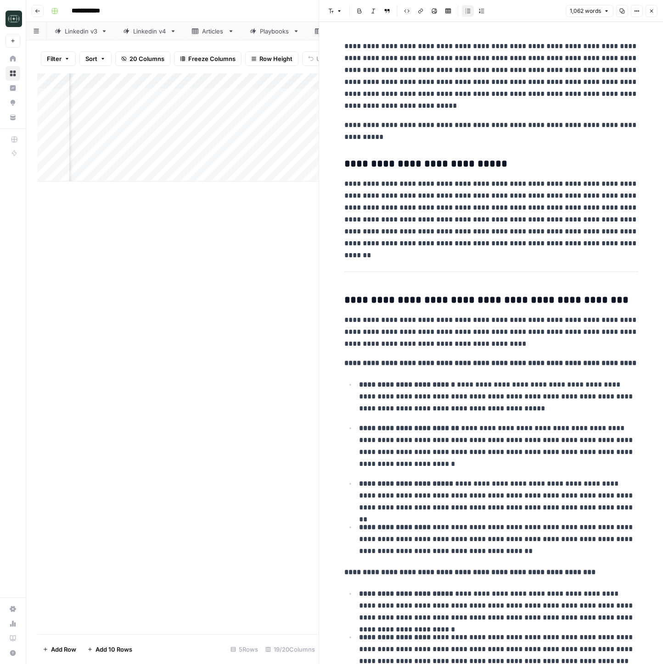
scroll to position [54, 0]
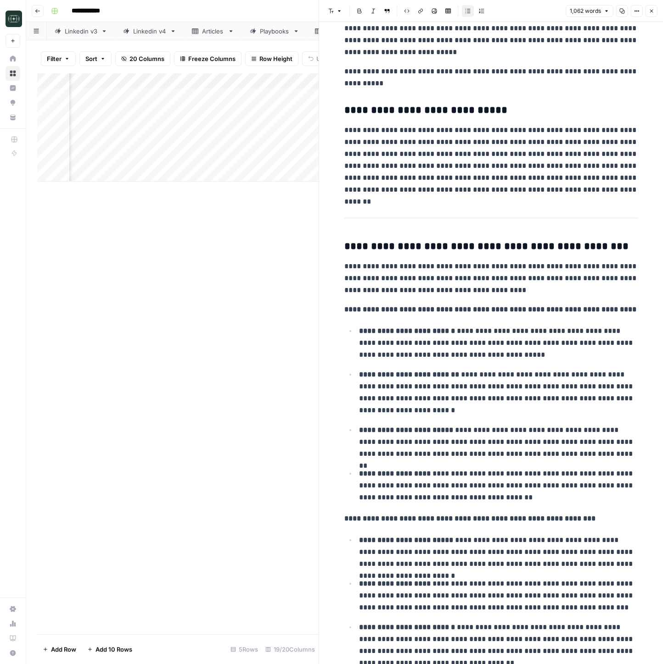
click at [653, 13] on icon "button" at bounding box center [651, 11] width 6 height 6
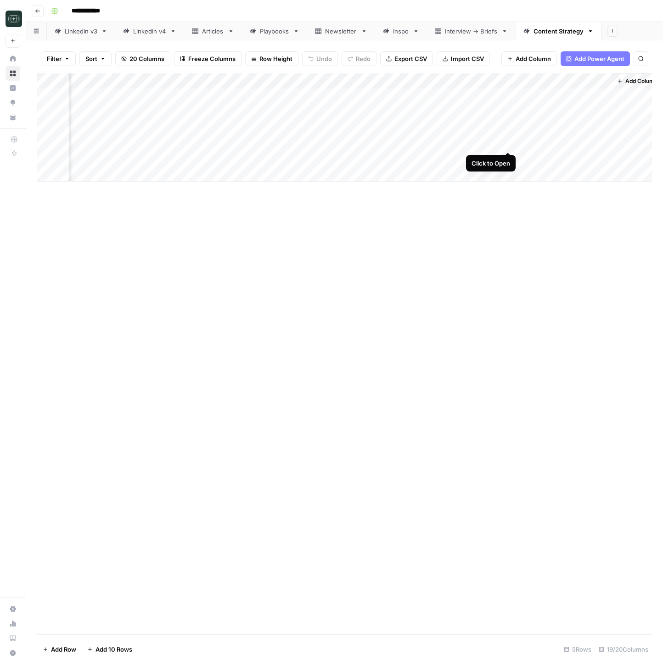
scroll to position [0, 1260]
click at [521, 142] on div "Add Column" at bounding box center [344, 127] width 614 height 108
drag, startPoint x: 277, startPoint y: 361, endPoint x: 322, endPoint y: 285, distance: 88.3
click at [277, 361] on div "Add Column" at bounding box center [344, 353] width 614 height 561
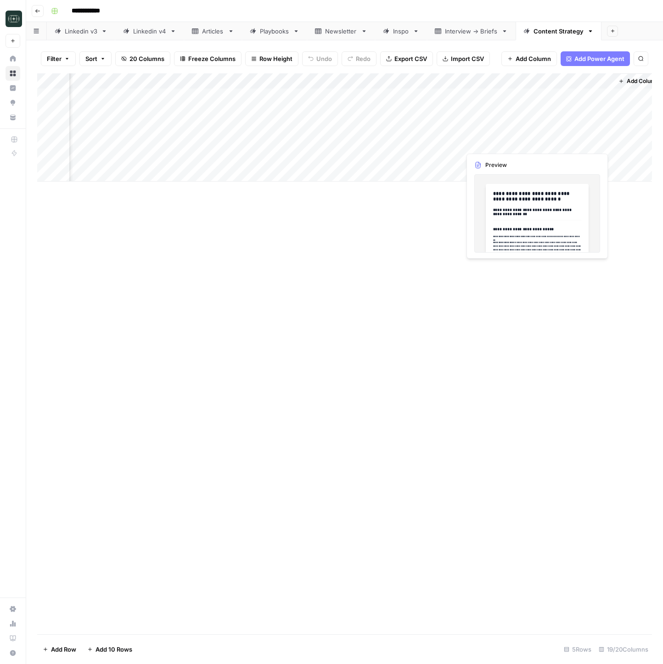
click at [602, 144] on div "Add Column" at bounding box center [344, 127] width 614 height 108
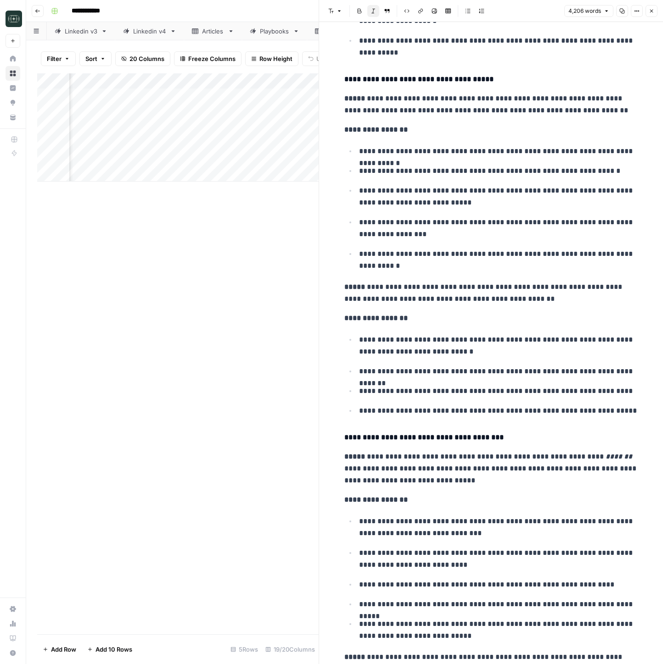
scroll to position [873, 0]
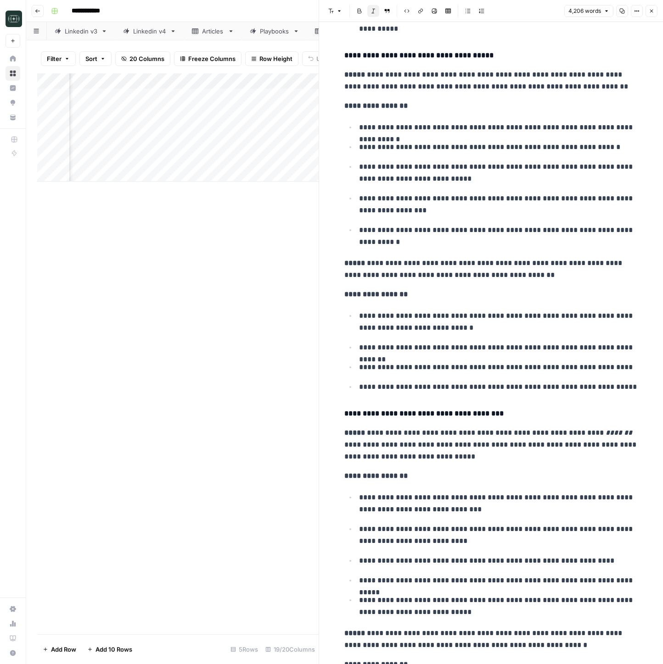
click at [622, 13] on icon "button" at bounding box center [621, 11] width 5 height 5
